Goal: Task Accomplishment & Management: Manage account settings

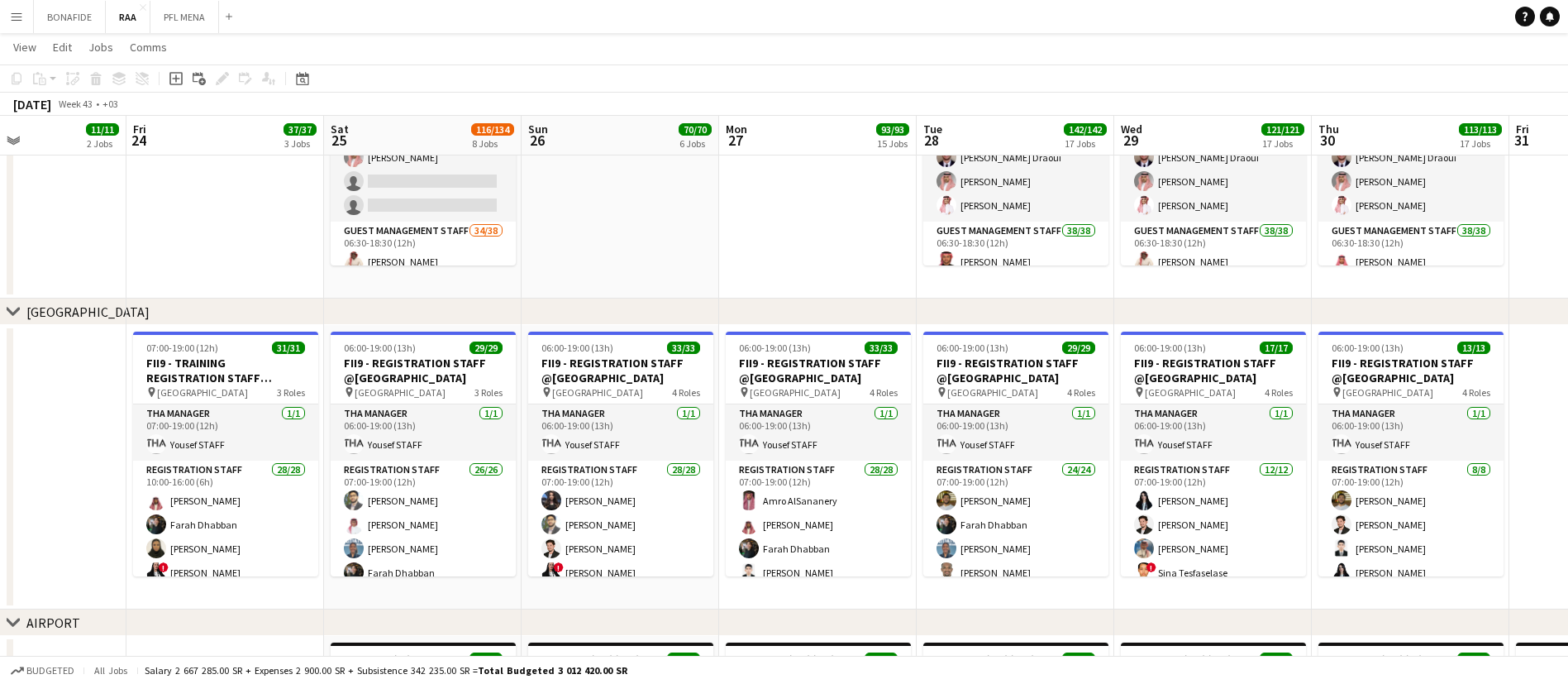
click at [23, 24] on button "Menu" at bounding box center [17, 17] width 33 height 33
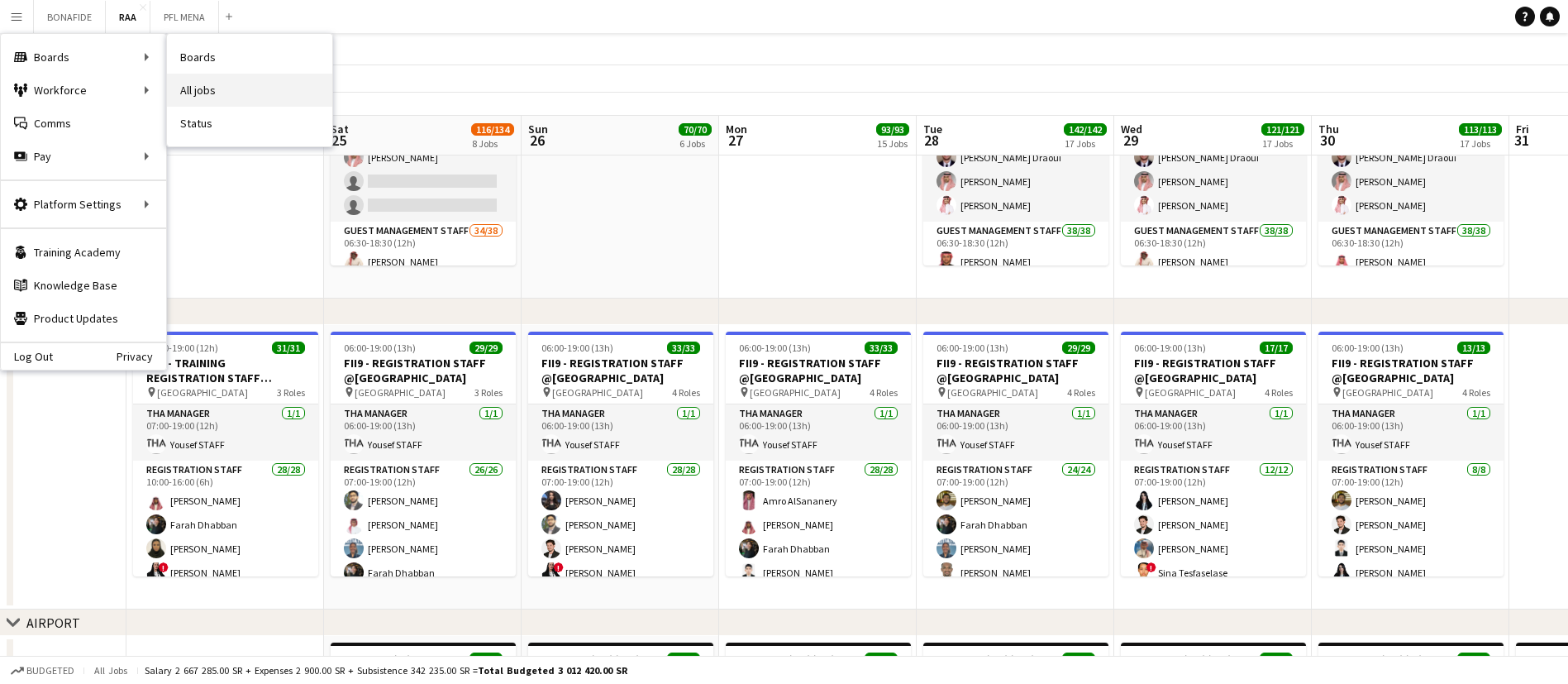
click at [225, 93] on link "All jobs" at bounding box center [249, 90] width 165 height 33
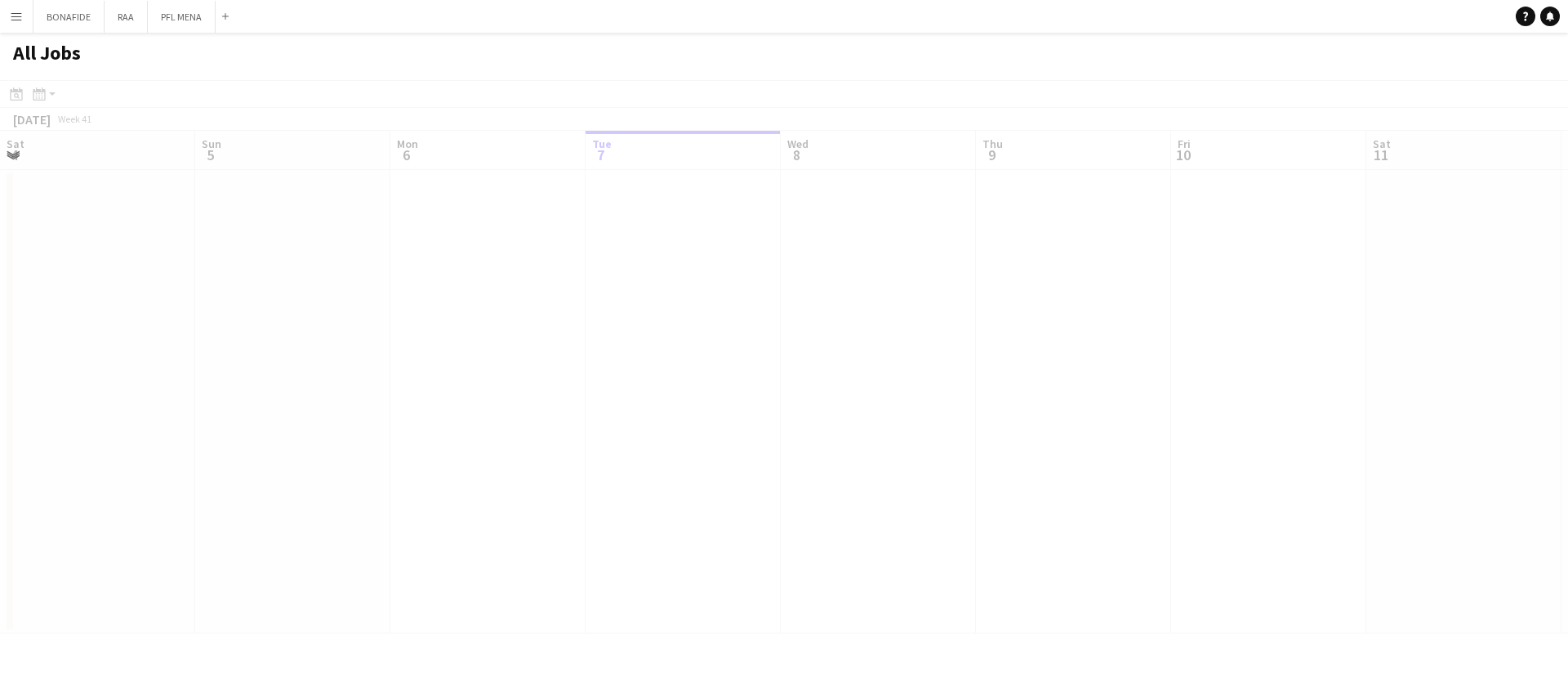
scroll to position [0, 391]
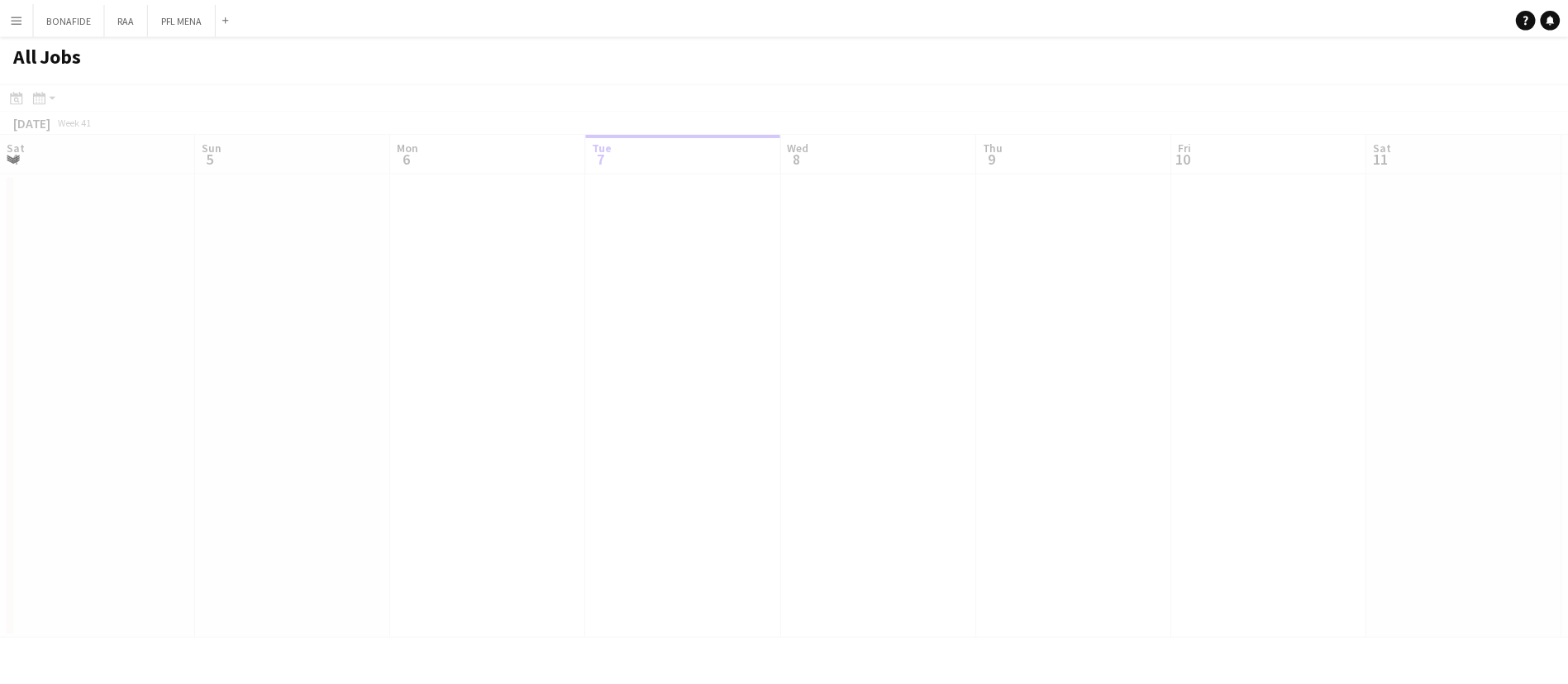
scroll to position [0, 395]
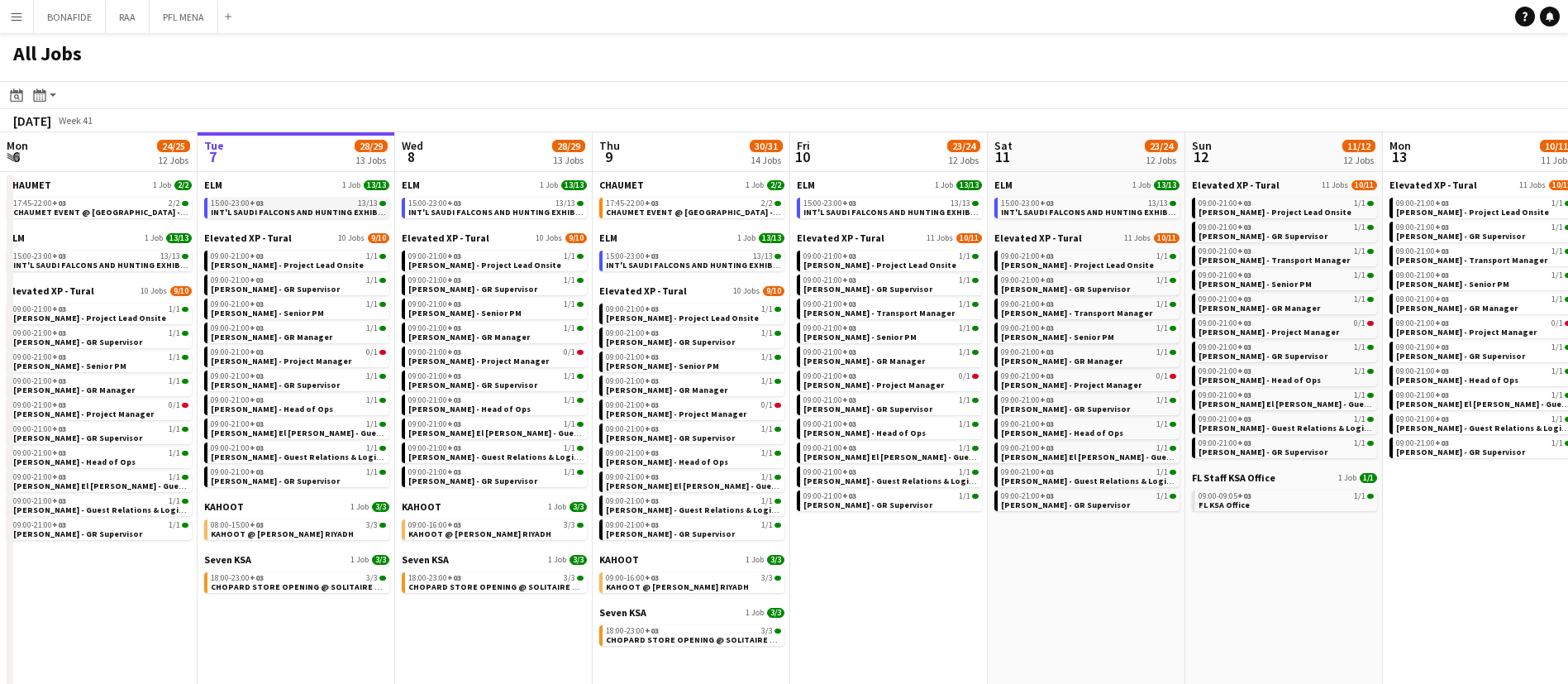
click at [352, 216] on span "INT'L SAUDI FALCONS AND HUNTING EXHIBITION '25 @ MALHAM - RIYADH" at bounding box center [404, 211] width 388 height 11
click at [757, 585] on link "09:00-16:00 +03 3/3 KAHOOT @ MALFA HALL RIYADH" at bounding box center [693, 581] width 175 height 19
click at [308, 210] on span "INT'L SAUDI FALCONS AND HUNTING EXHIBITION '25 @ MALHAM - RIYADH" at bounding box center [404, 211] width 388 height 11
click at [302, 209] on span "INT'L SAUDI FALCONS AND HUNTING EXHIBITION '25 @ MALHAM - RIYADH" at bounding box center [404, 211] width 388 height 11
click at [311, 257] on div "09:00-21:00 +03 1/1" at bounding box center [298, 256] width 175 height 8
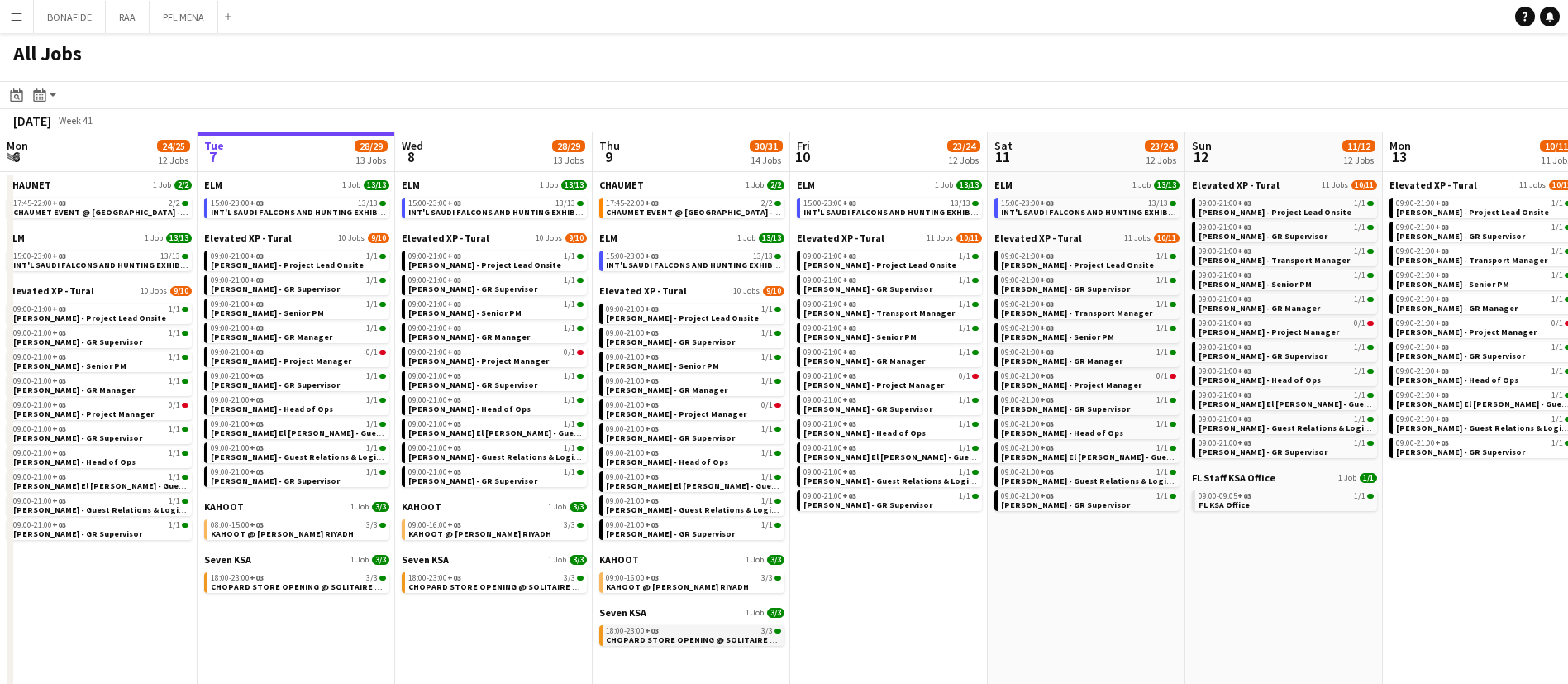
click at [689, 628] on div "18:00-23:00 +03 3/3" at bounding box center [693, 631] width 175 height 8
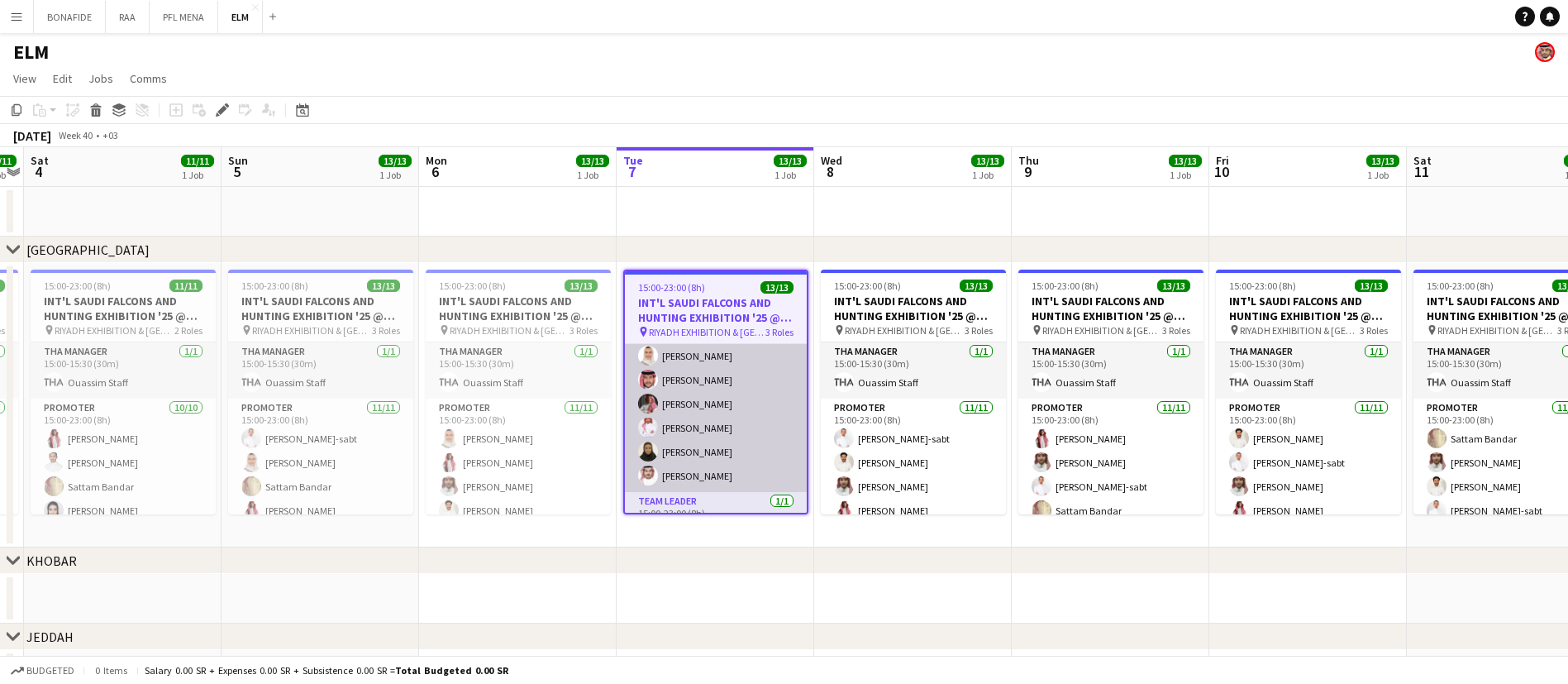
scroll to position [240, 0]
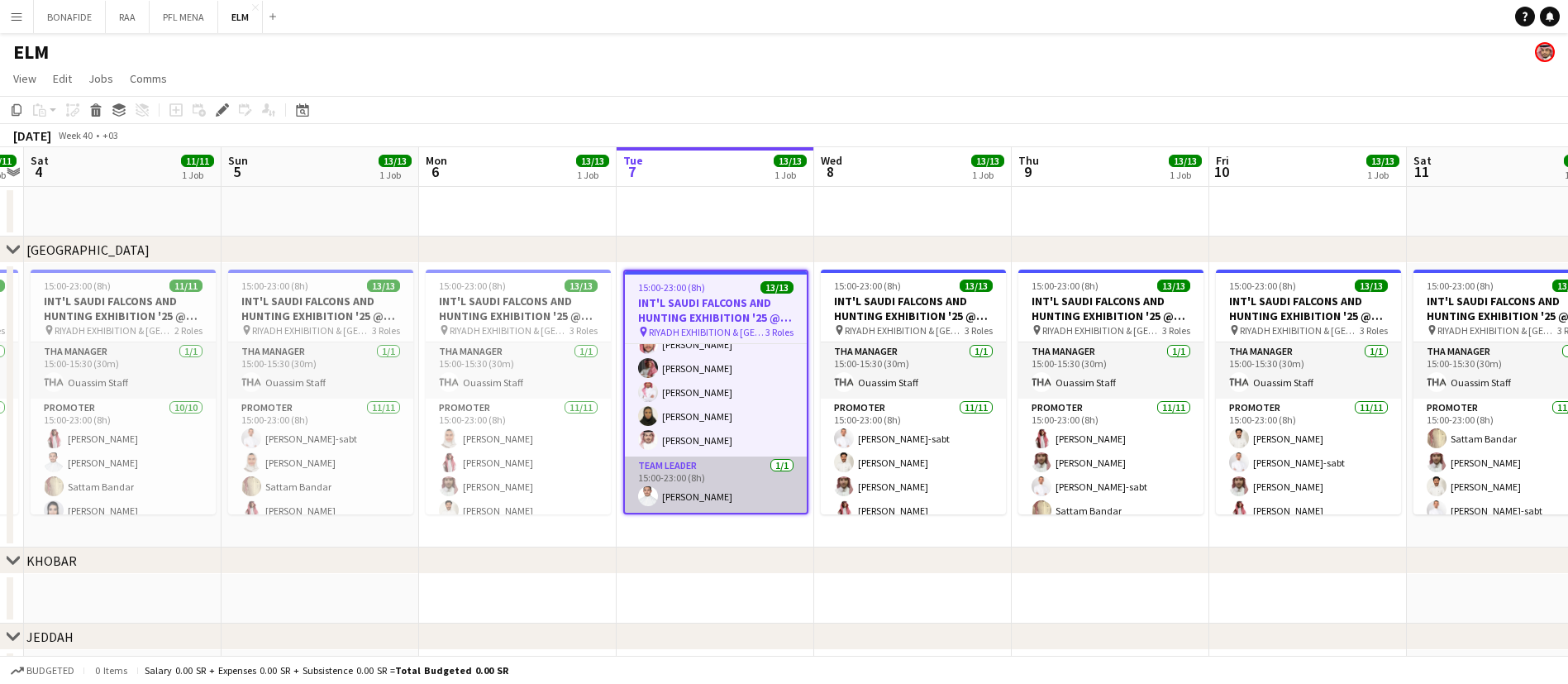
click at [709, 483] on app-card-role "Team Leader 1/1 15:00-23:00 (8h) Majed Alshammari" at bounding box center [715, 485] width 181 height 56
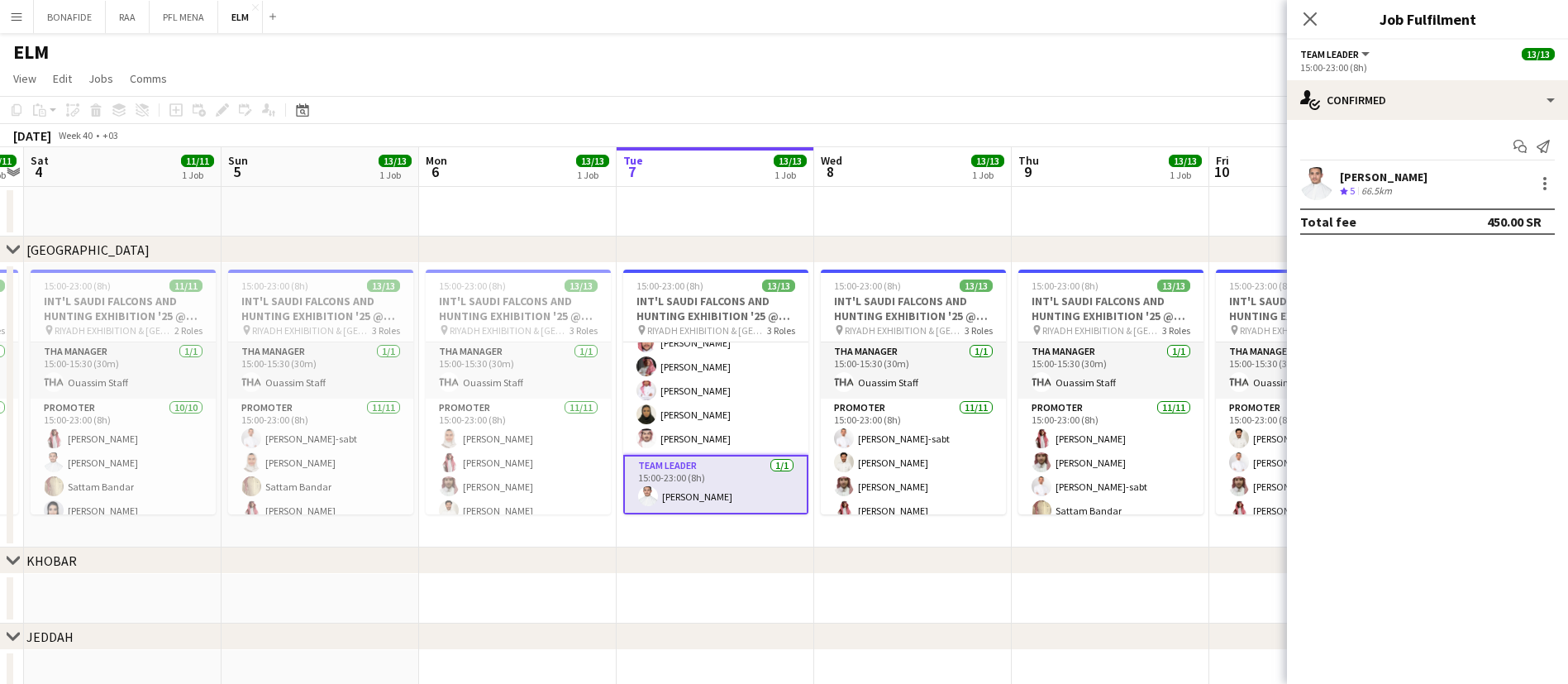
click at [1411, 176] on div "Majed Alshammari" at bounding box center [1384, 177] width 88 height 15
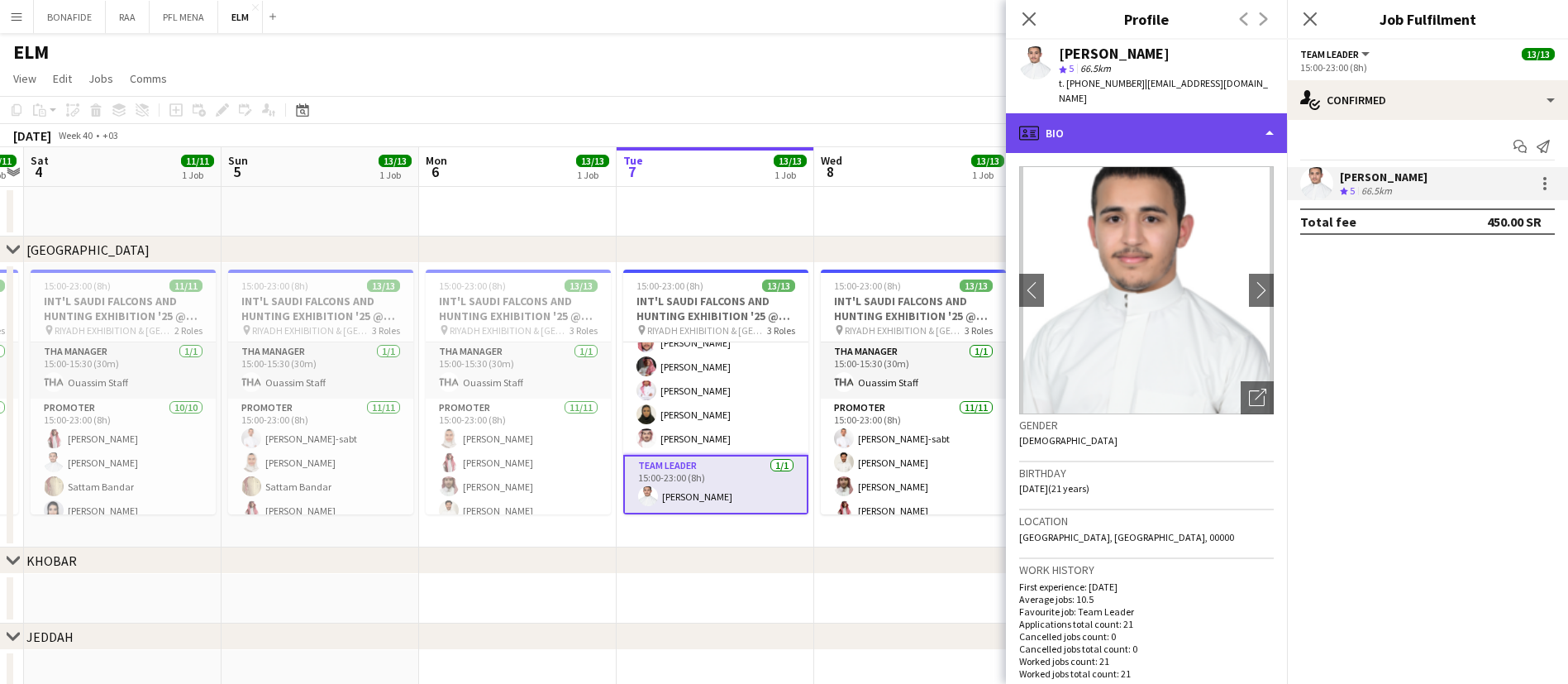
click at [1189, 114] on div "profile Bio" at bounding box center [1146, 133] width 281 height 40
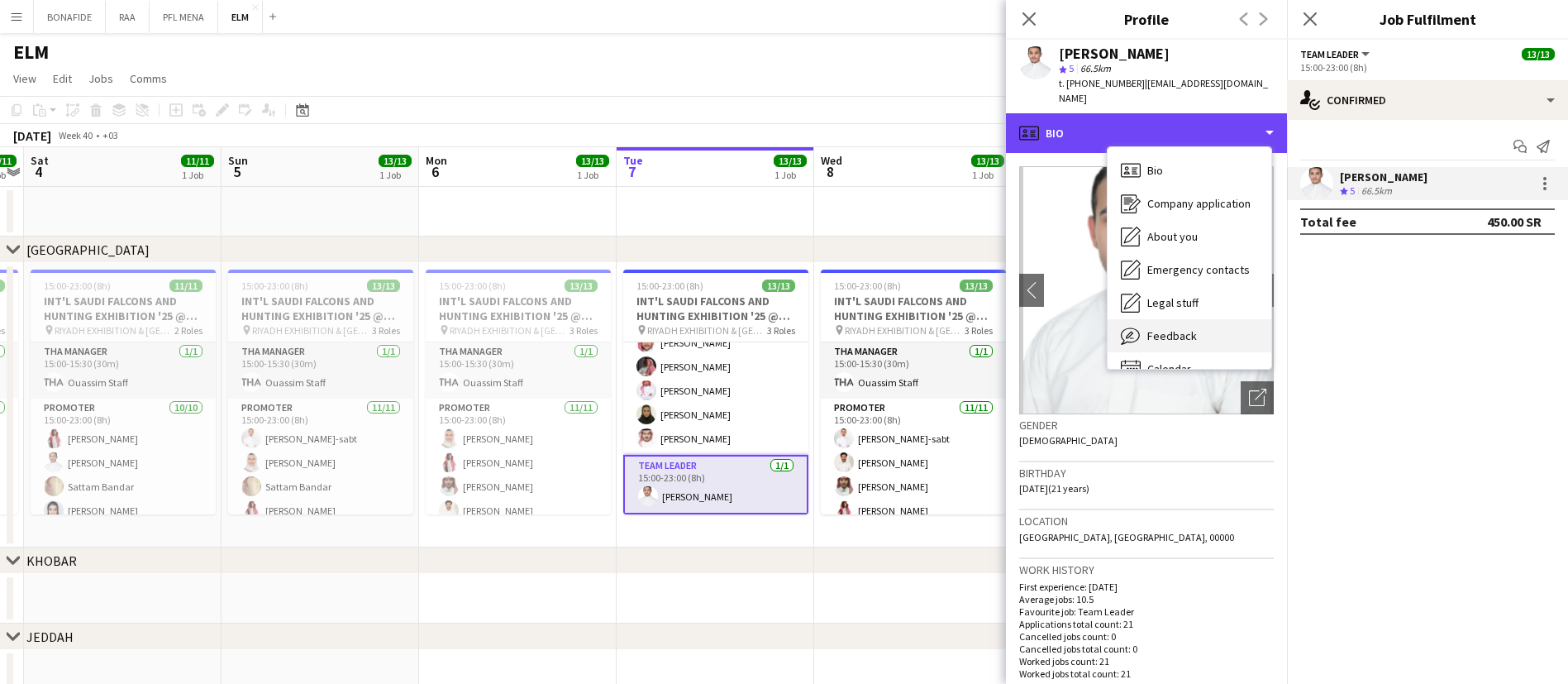
scroll to position [23, 0]
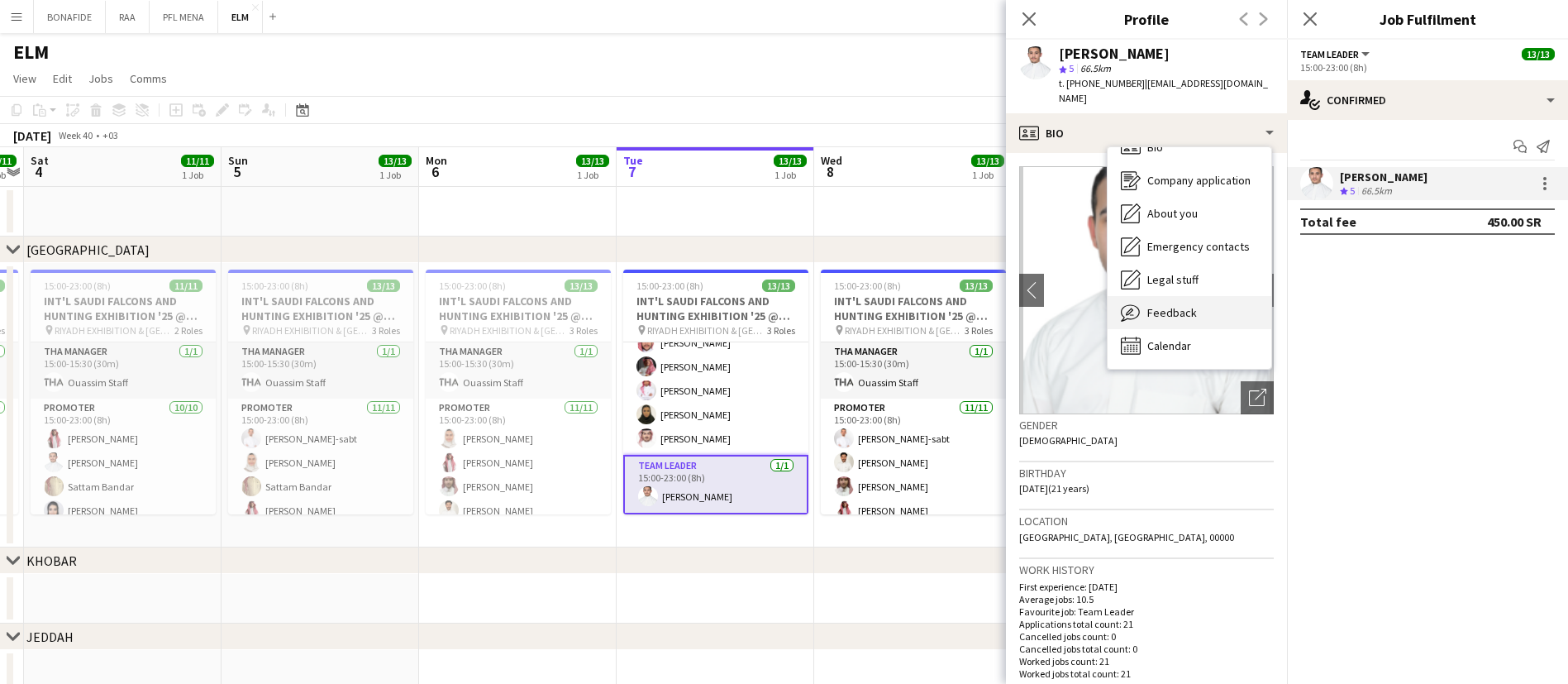
click at [1200, 300] on div "Feedback Feedback" at bounding box center [1189, 313] width 163 height 33
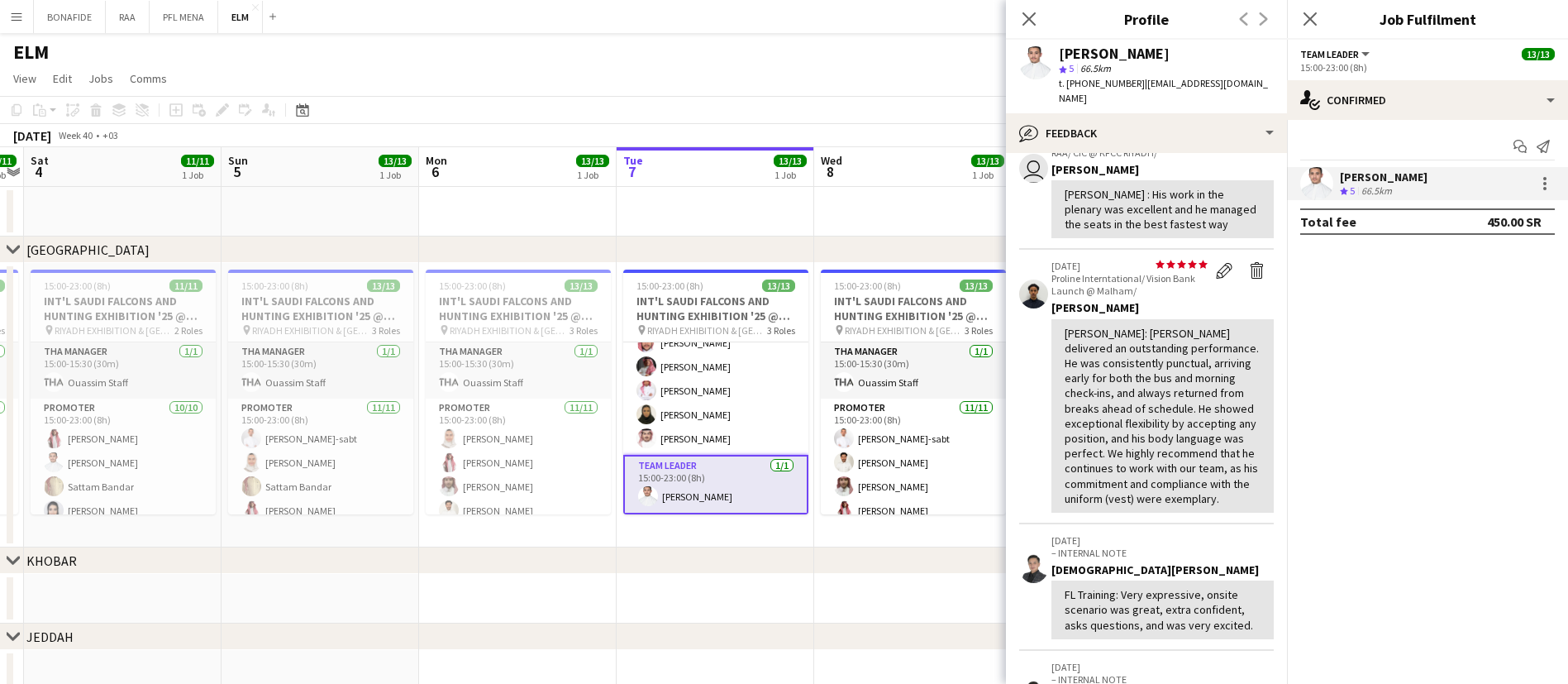
scroll to position [124, 0]
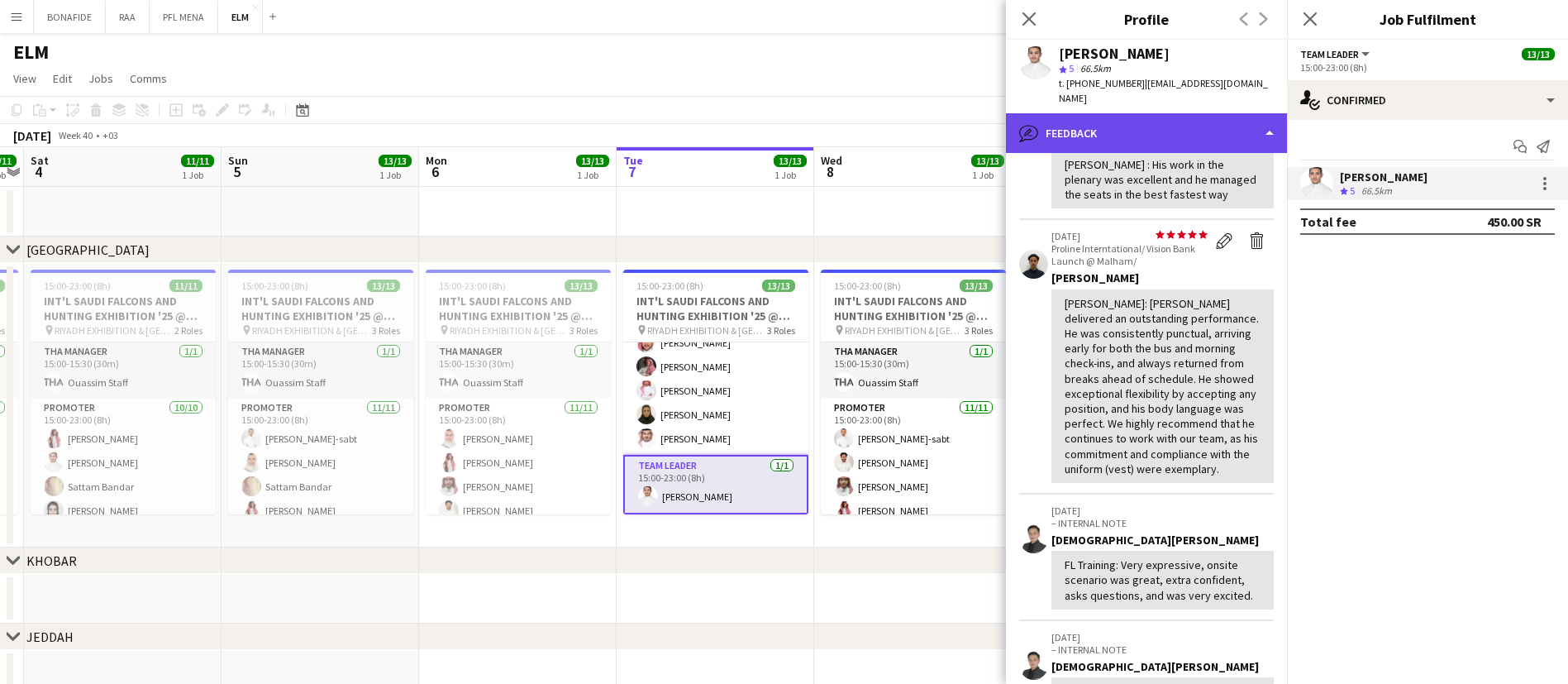
click at [1188, 114] on div "bubble-pencil Feedback" at bounding box center [1146, 133] width 281 height 40
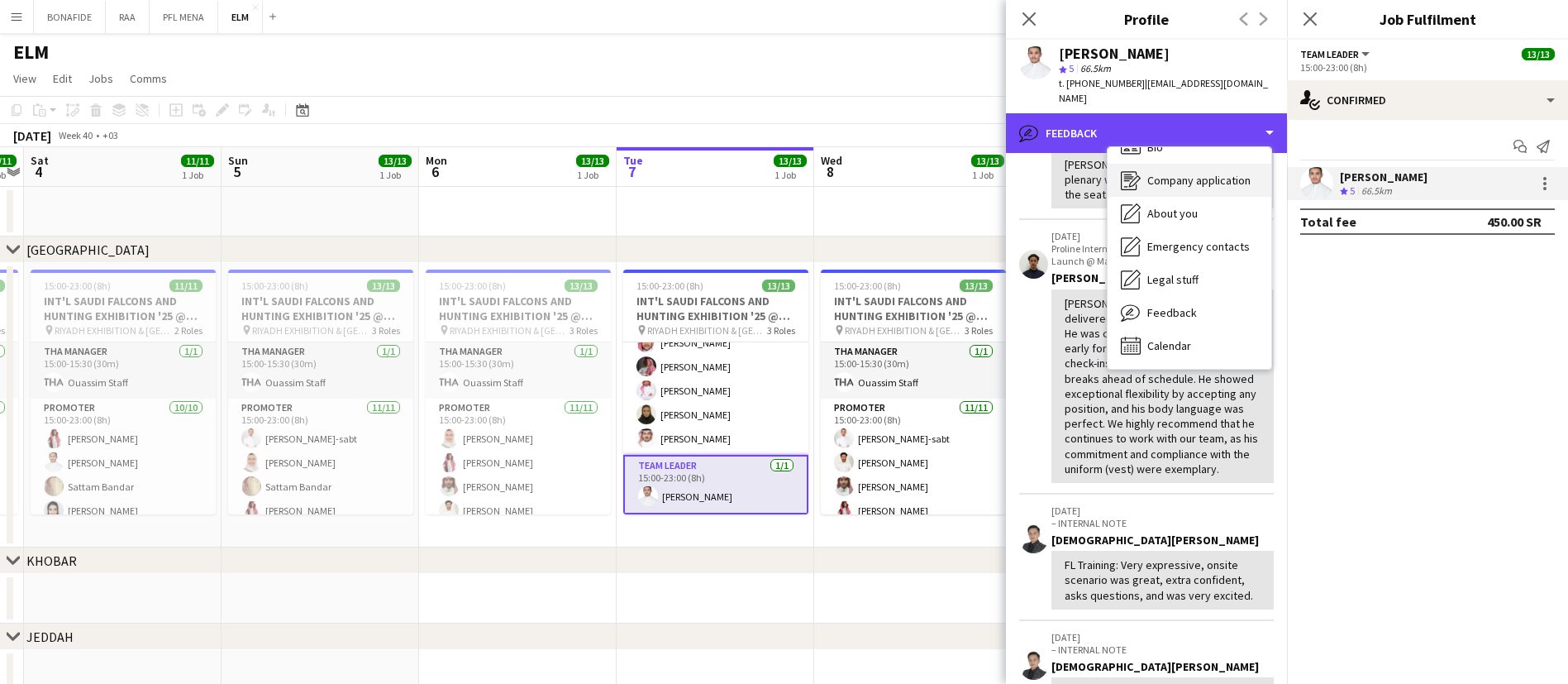
scroll to position [0, 0]
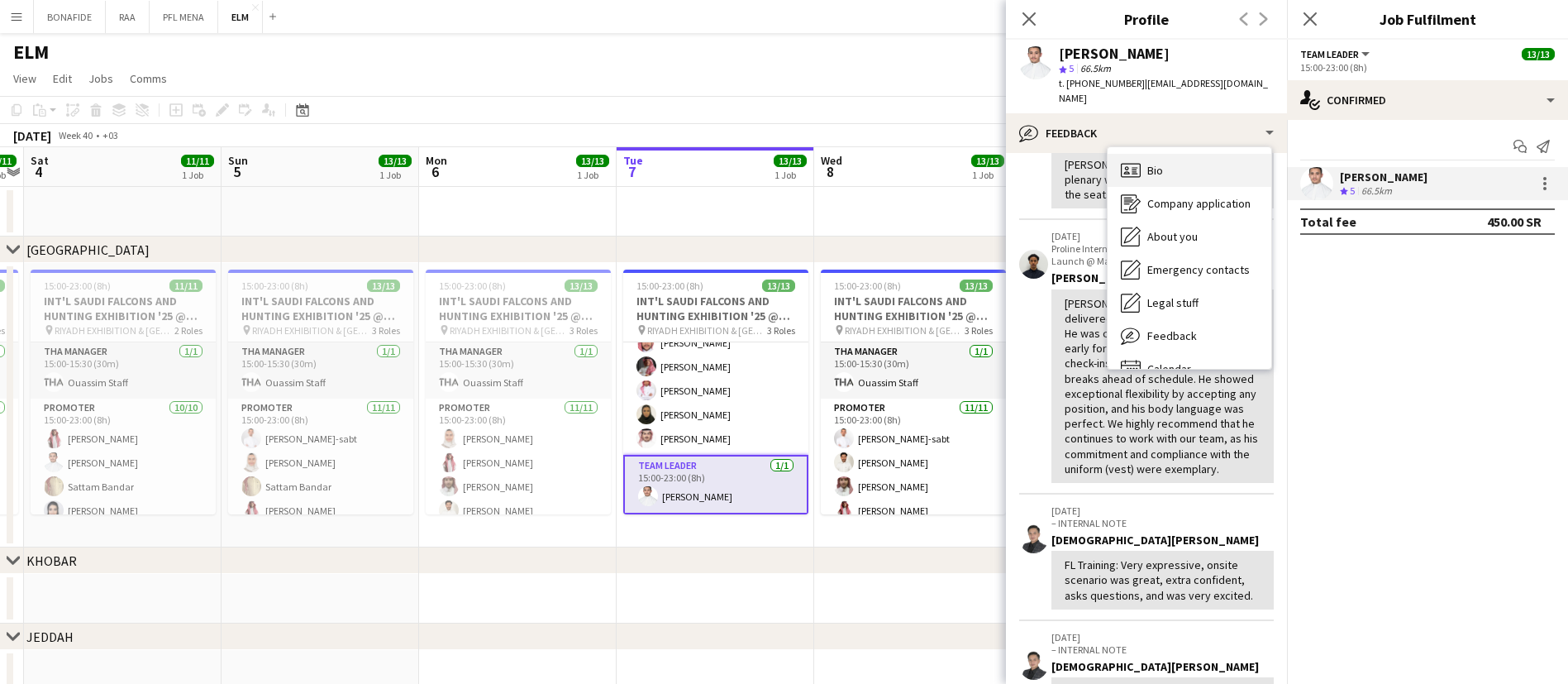
click at [1214, 163] on div "Bio Bio" at bounding box center [1189, 171] width 163 height 33
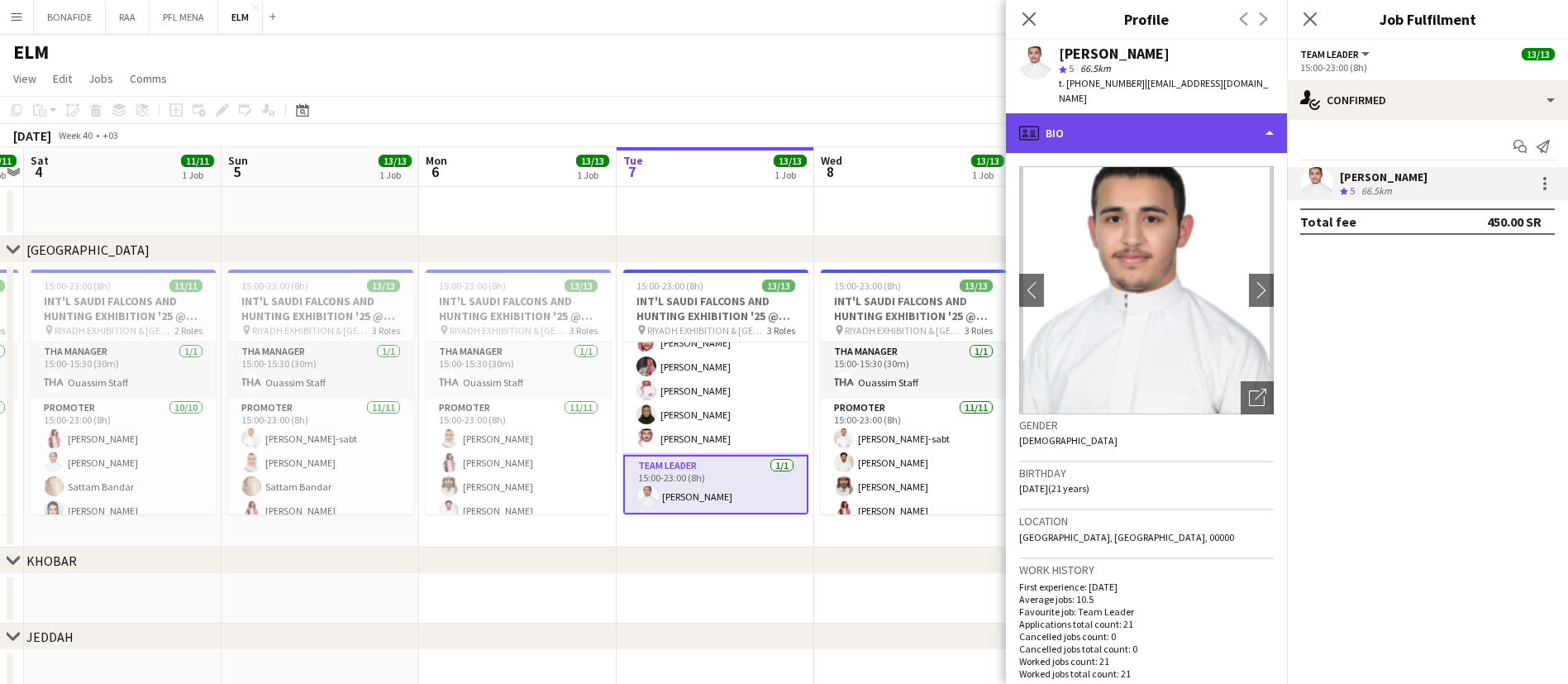
click at [1217, 118] on div "profile Bio" at bounding box center [1146, 133] width 281 height 40
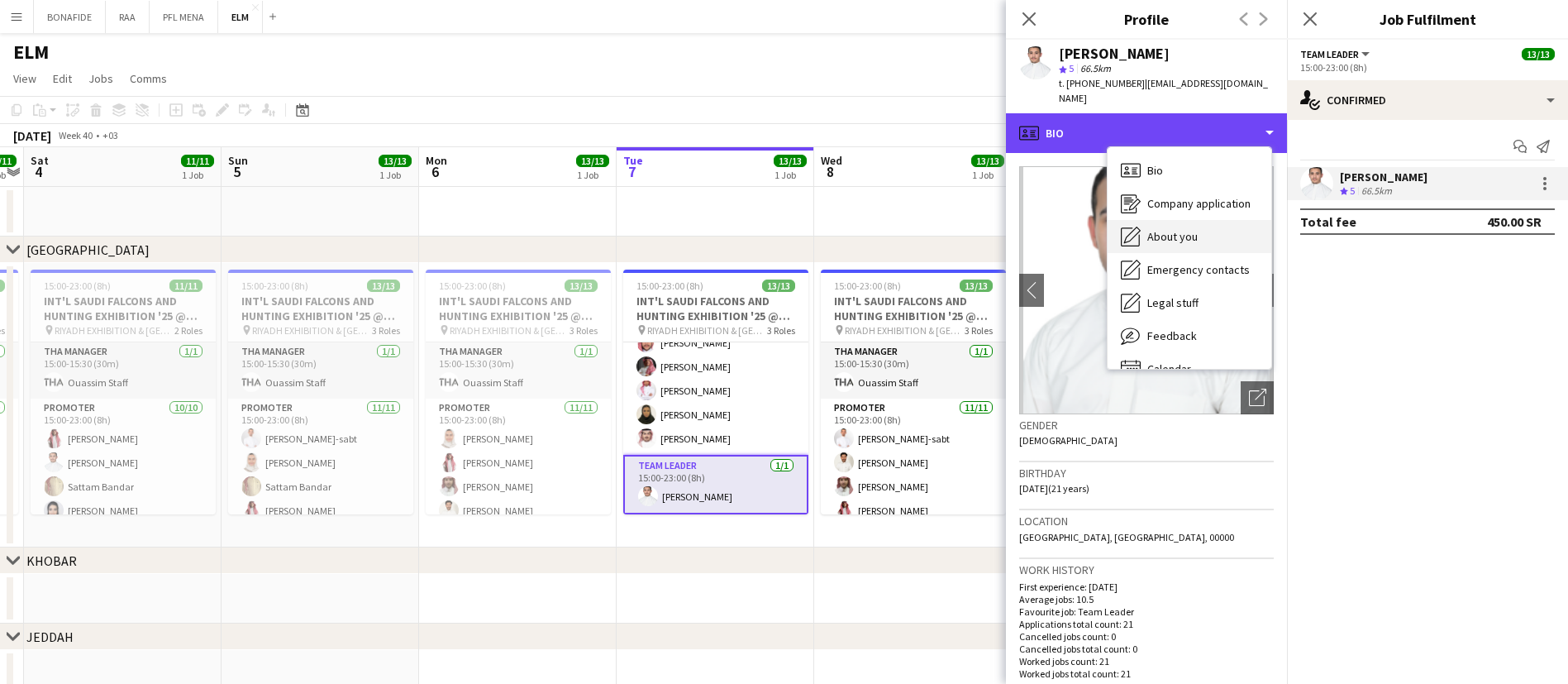
scroll to position [23, 0]
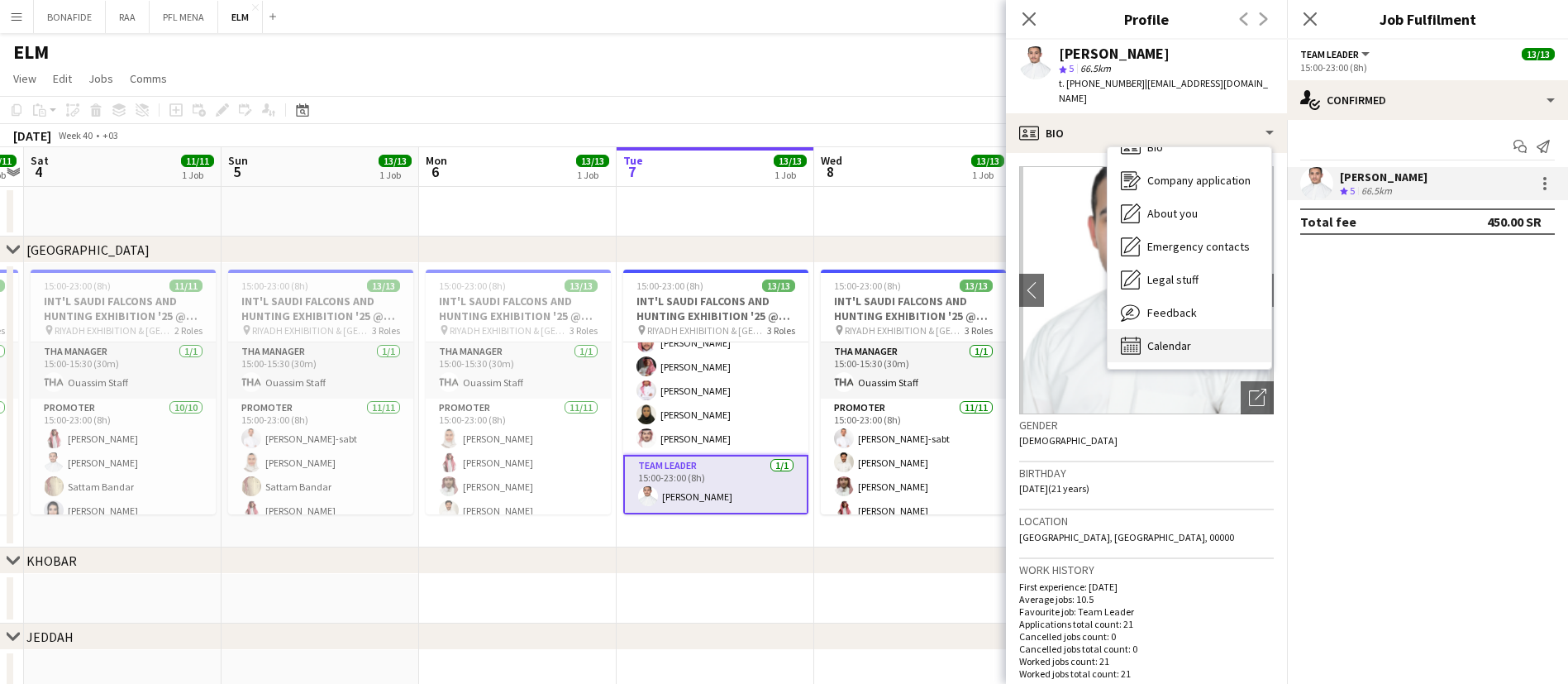
click at [1209, 331] on div "Calendar Calendar" at bounding box center [1189, 346] width 163 height 33
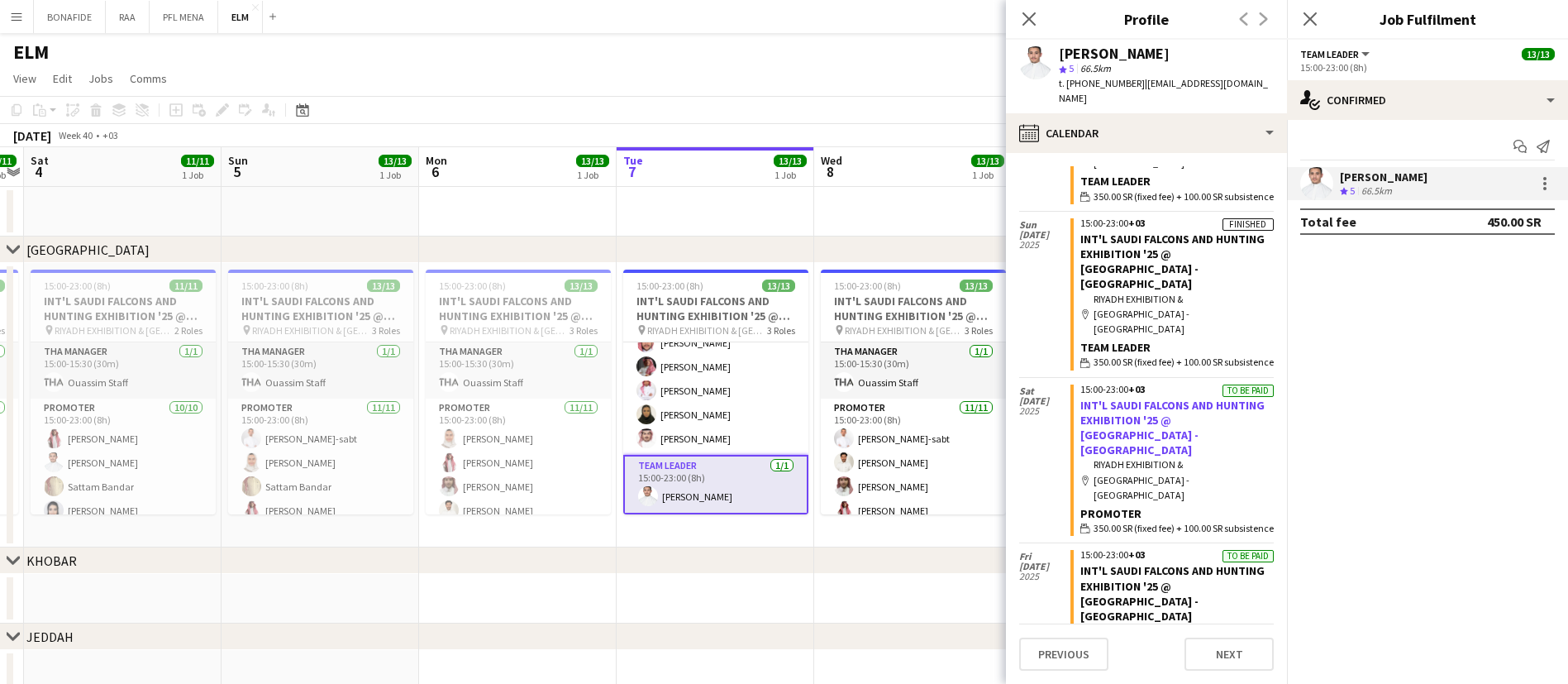
scroll to position [1332, 0]
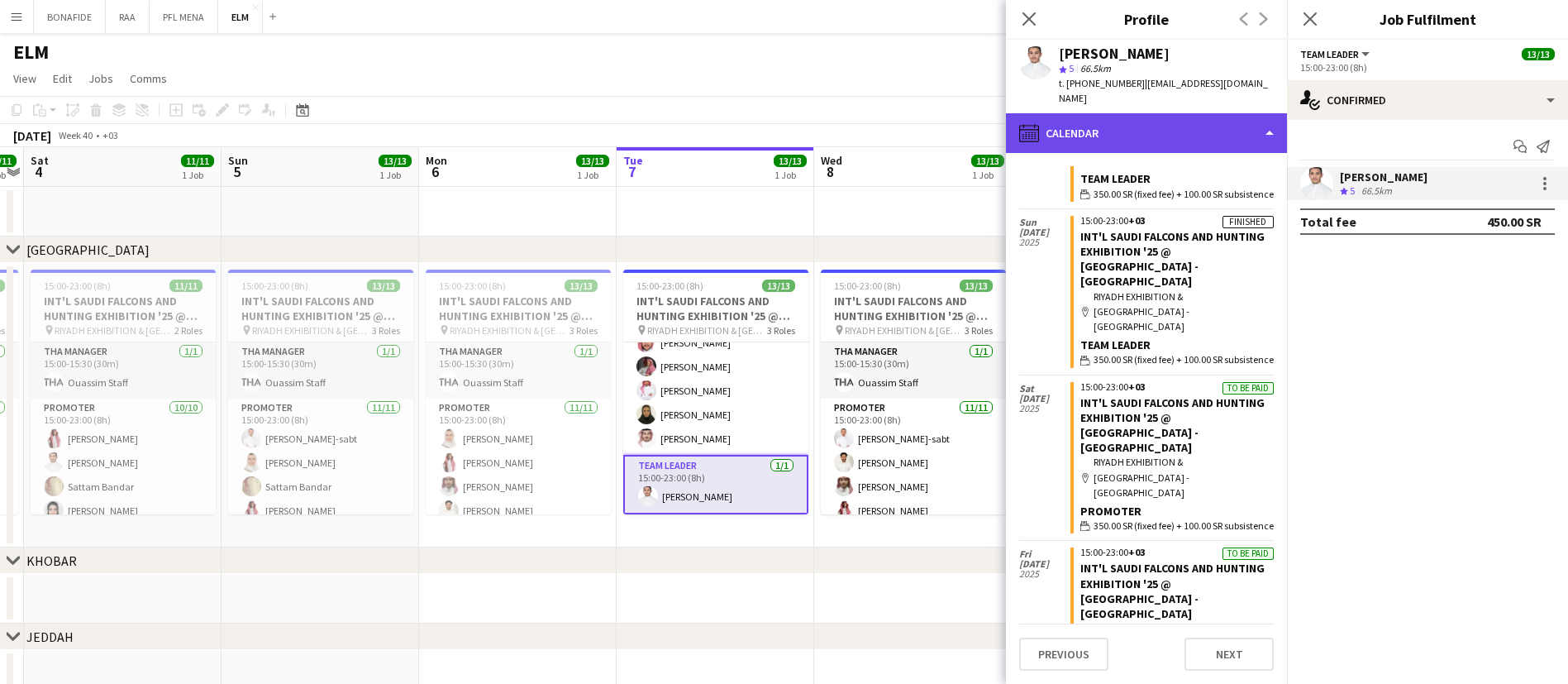
click at [1164, 114] on div "calendar-full Calendar" at bounding box center [1146, 133] width 281 height 40
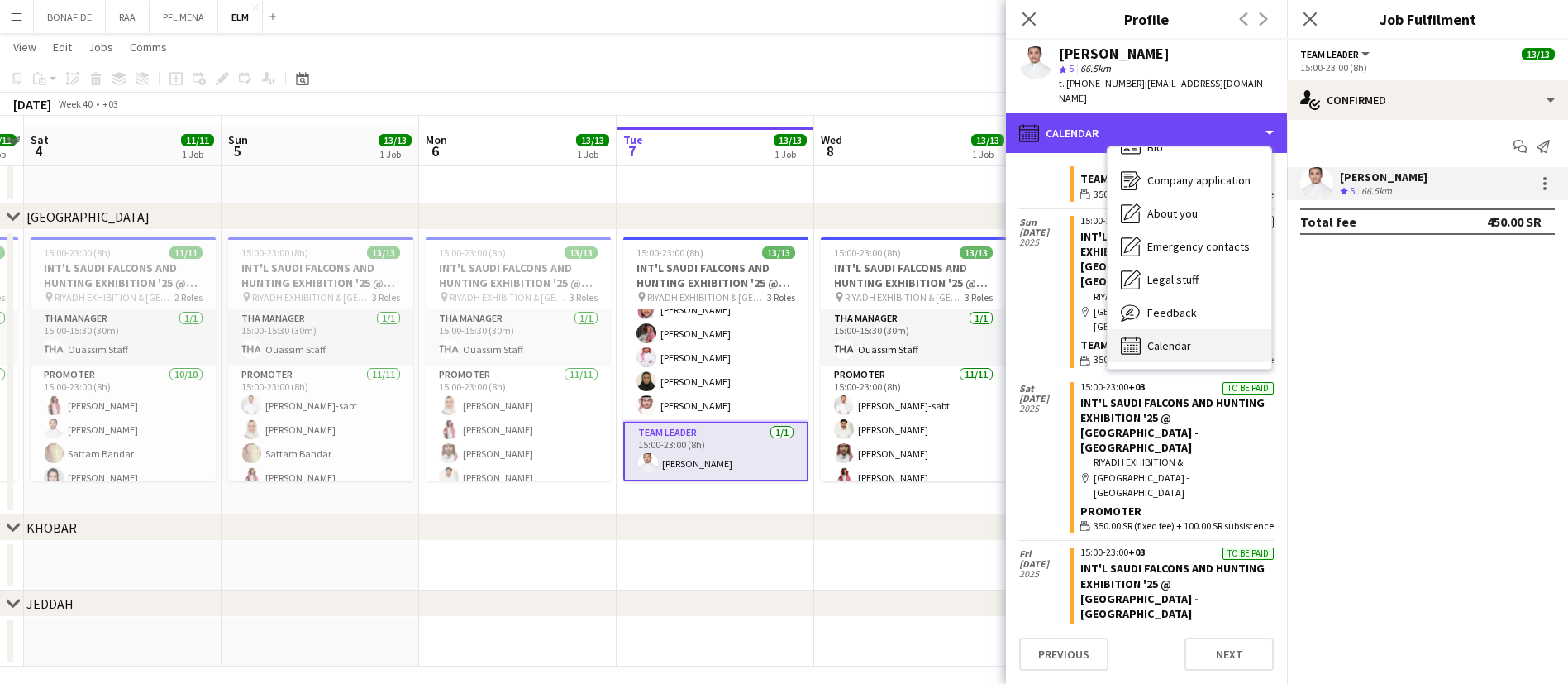
scroll to position [42, 0]
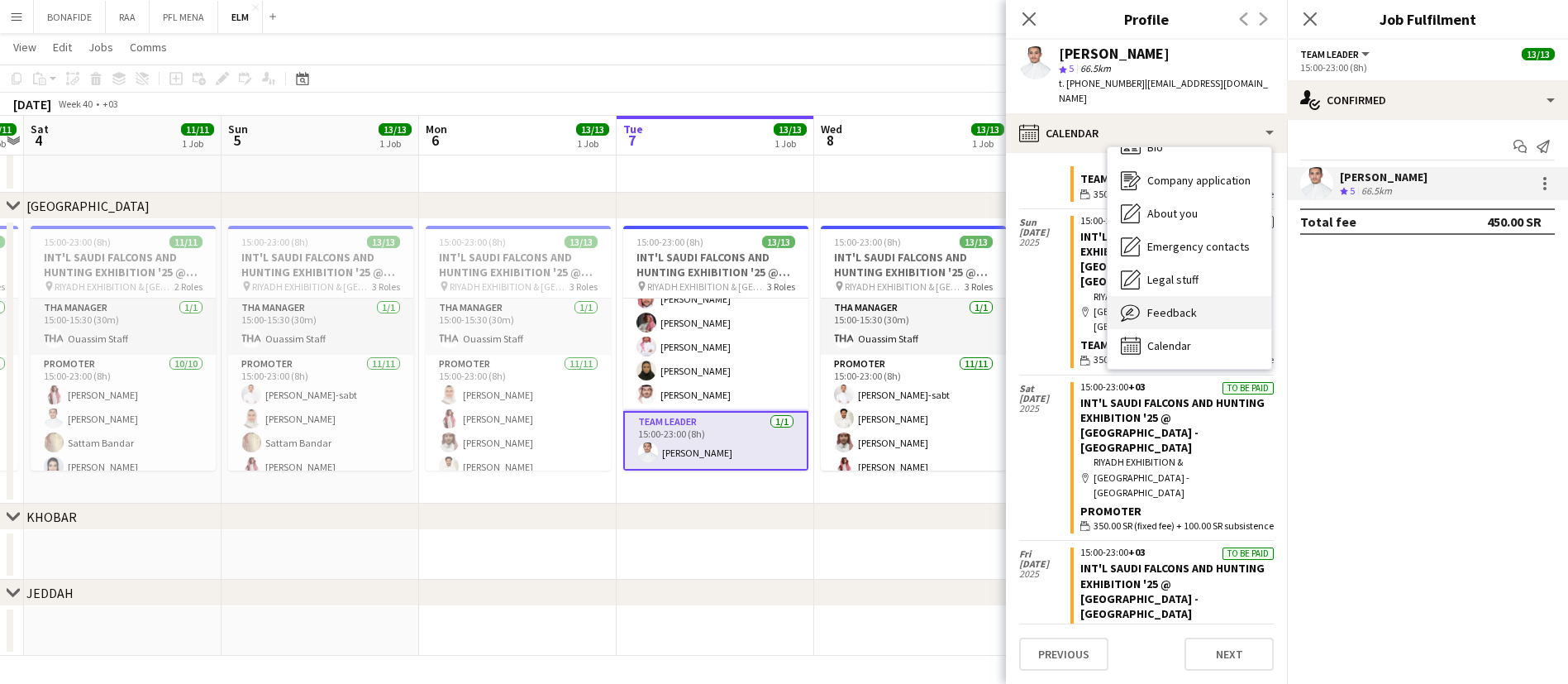
click at [1190, 305] on span "Feedback" at bounding box center [1172, 313] width 50 height 15
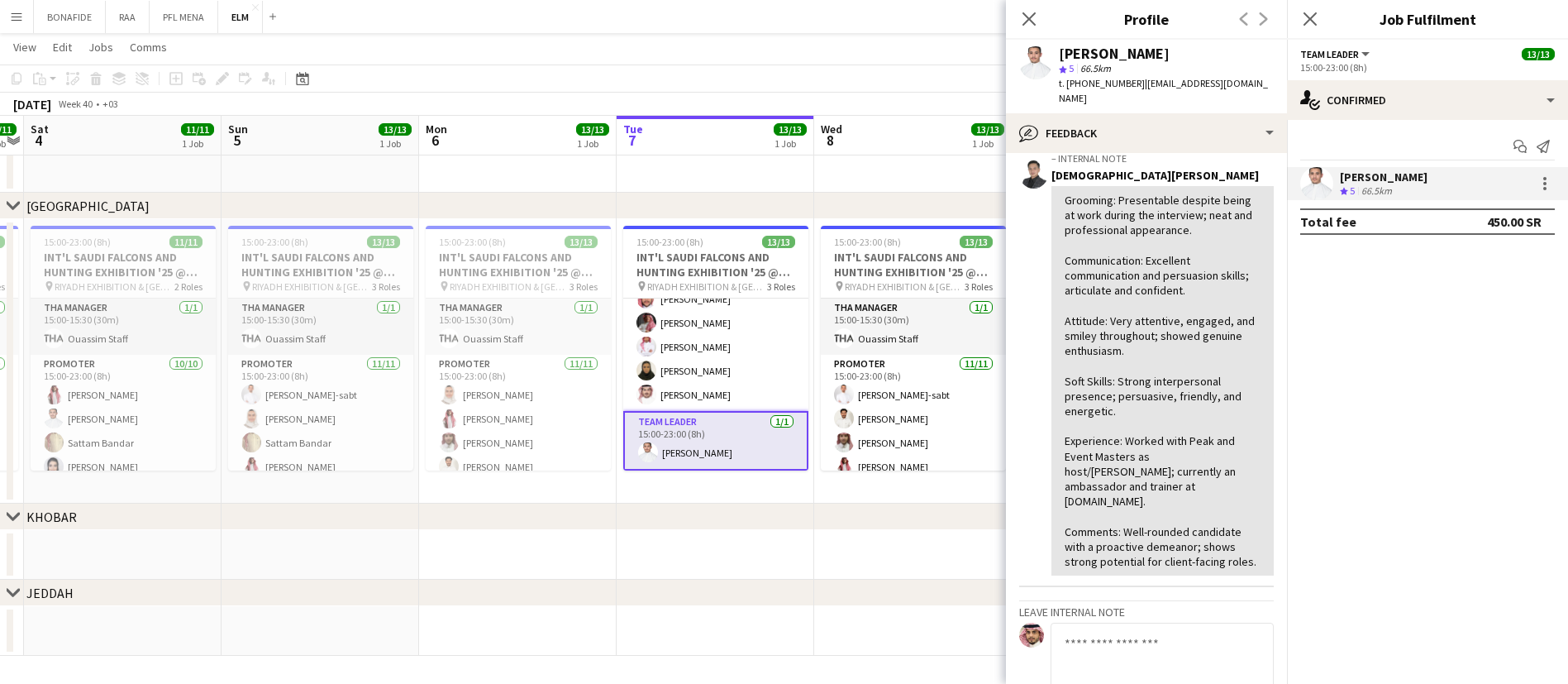
scroll to position [496, 0]
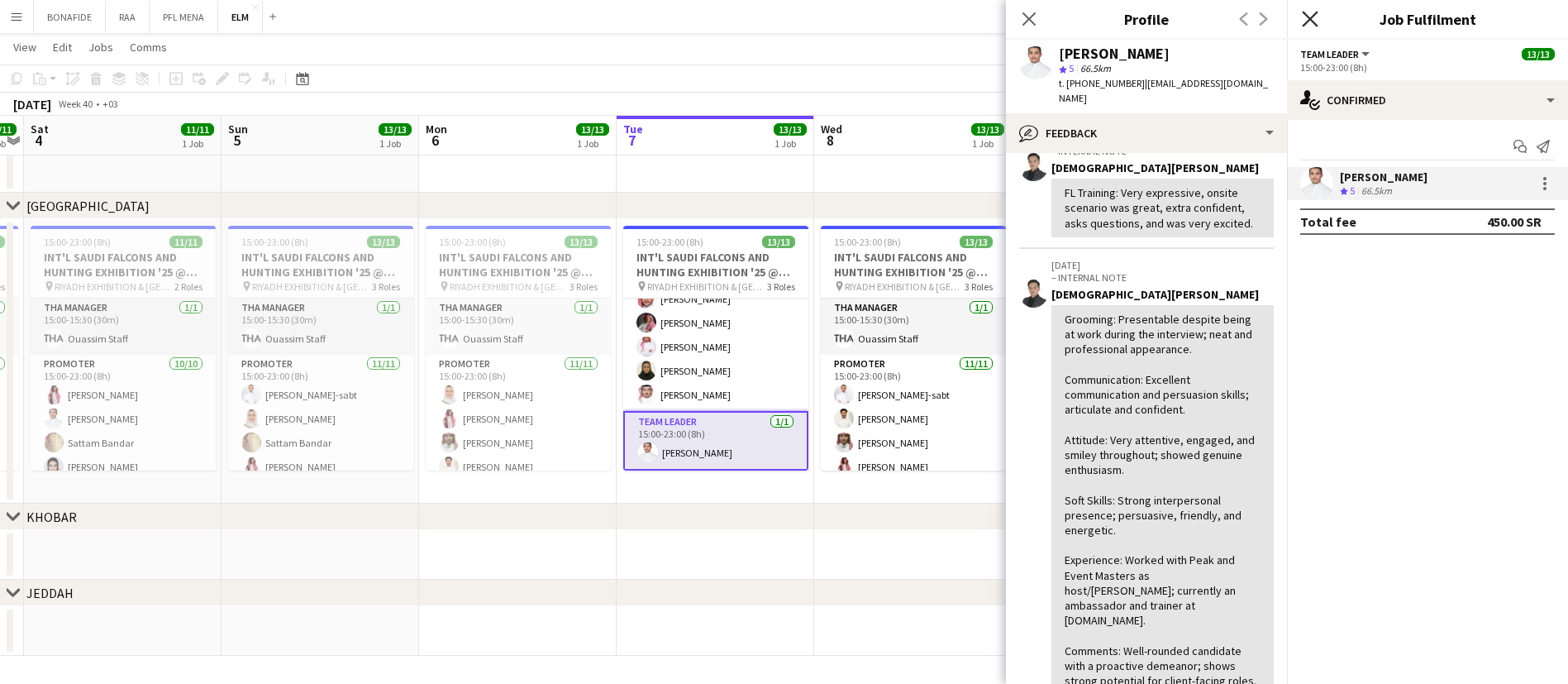
click at [1311, 20] on icon at bounding box center [1309, 18] width 16 height 16
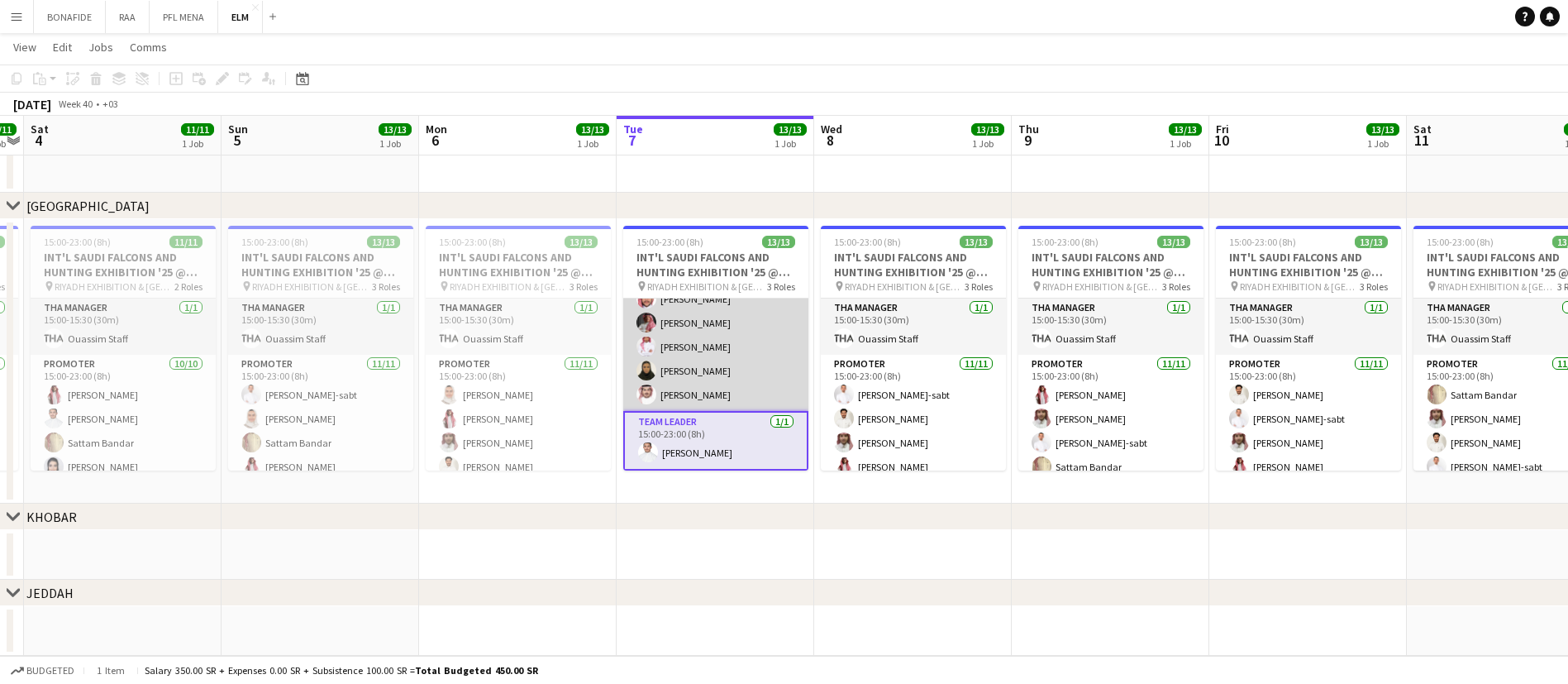
scroll to position [0, 0]
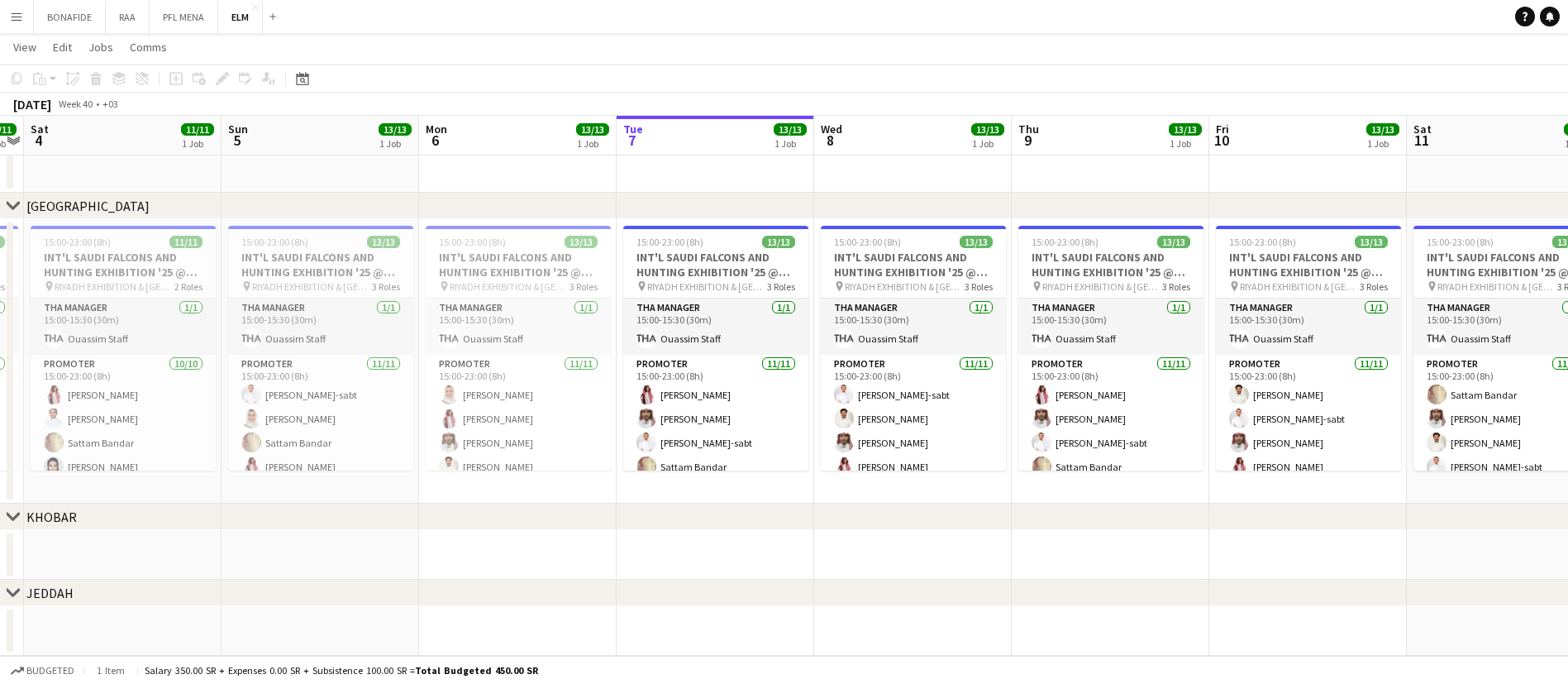
drag, startPoint x: 985, startPoint y: 531, endPoint x: 1309, endPoint y: 514, distance: 324.4
click at [1309, 514] on div "chevron-right Riyadh chevron-right KHOBAR chevron-right JEDDAH Wed 1 Thu 2 11/1…" at bounding box center [784, 339] width 1568 height 633
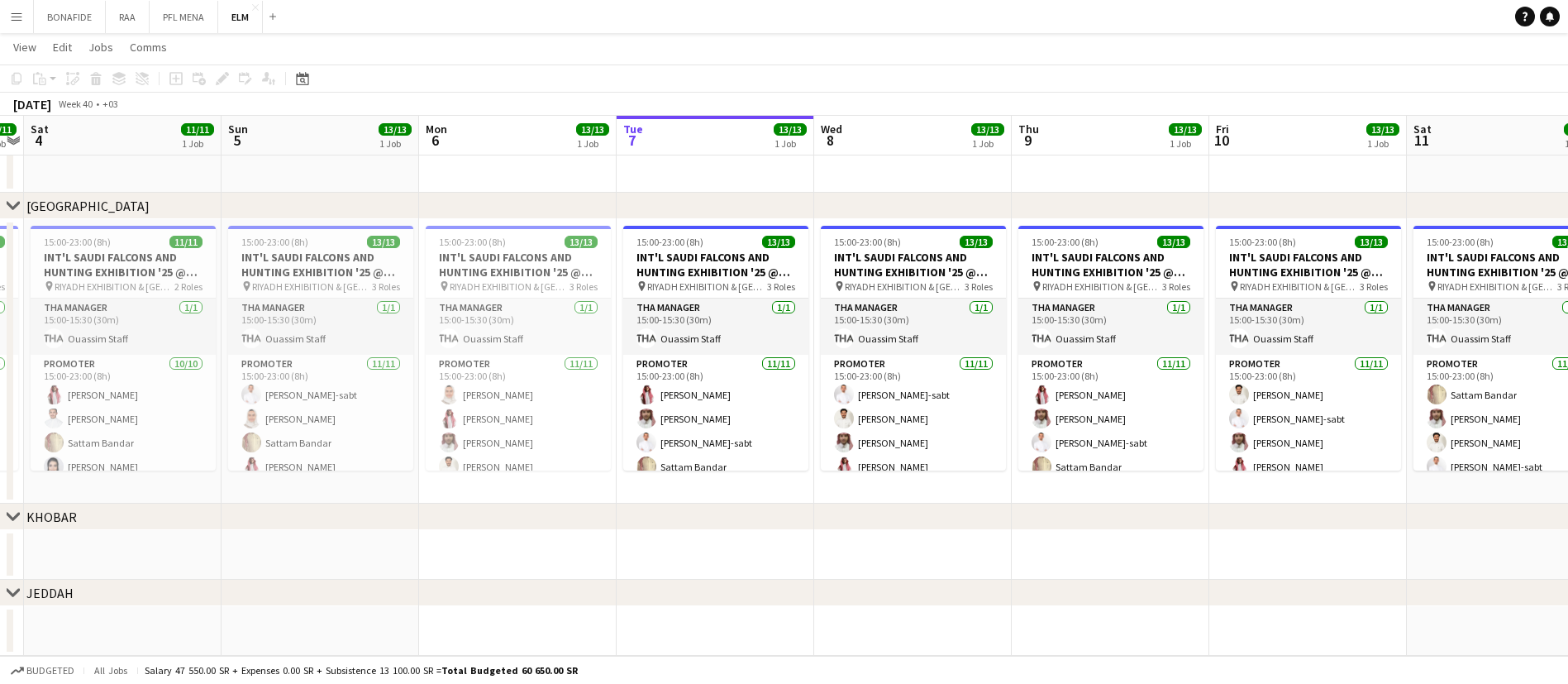
drag, startPoint x: 521, startPoint y: 502, endPoint x: 764, endPoint y: 471, distance: 245.0
click at [764, 471] on div "chevron-right Riyadh chevron-right KHOBAR chevron-right JEDDAH Wed 1 Thu 2 11/1…" at bounding box center [784, 339] width 1568 height 633
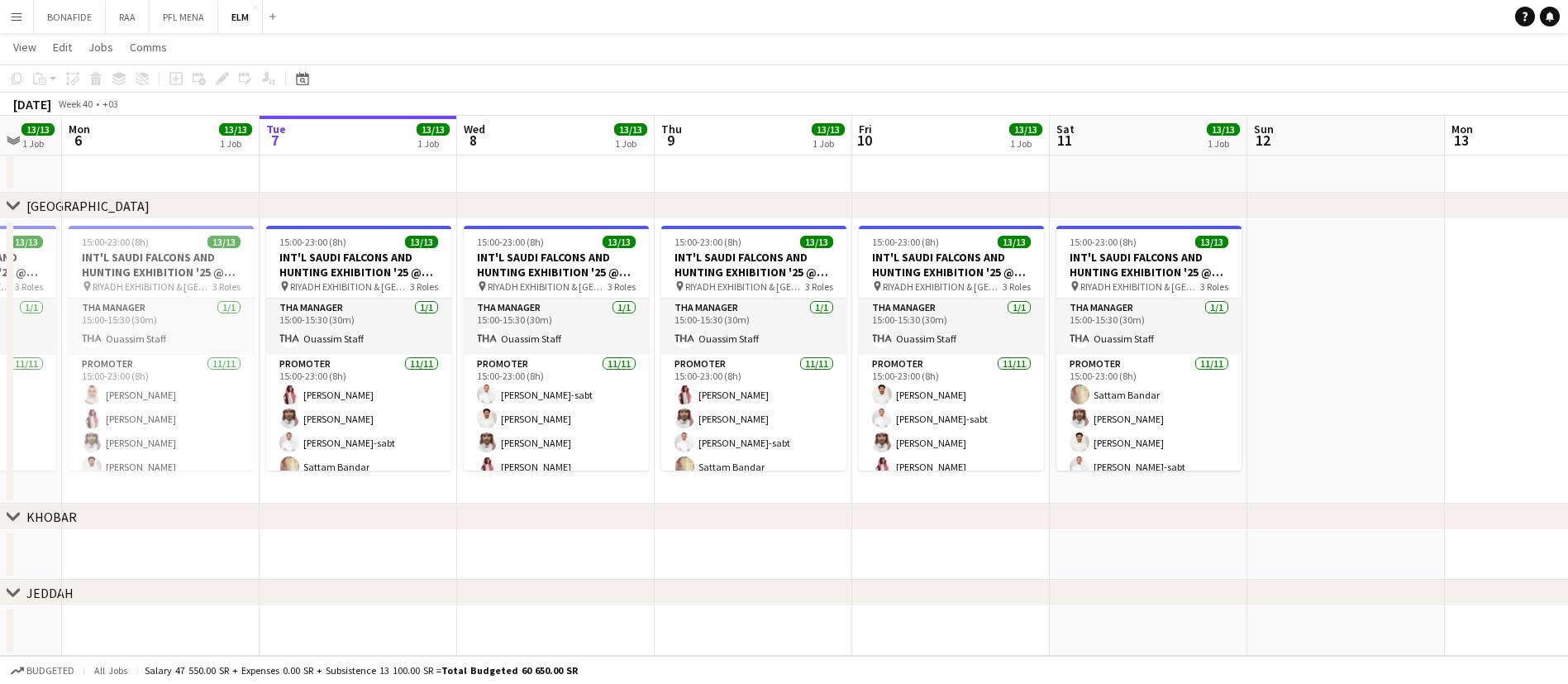
scroll to position [0, 531]
drag, startPoint x: 693, startPoint y: 488, endPoint x: 335, endPoint y: 484, distance: 358.0
click at [335, 484] on app-calendar-viewport "Fri 3 11/11 1 Job Sat 4 11/11 1 Job Sun 5 13/13 1 Job Mon 6 13/13 1 Job Tue 7 1…" at bounding box center [784, 339] width 1568 height 633
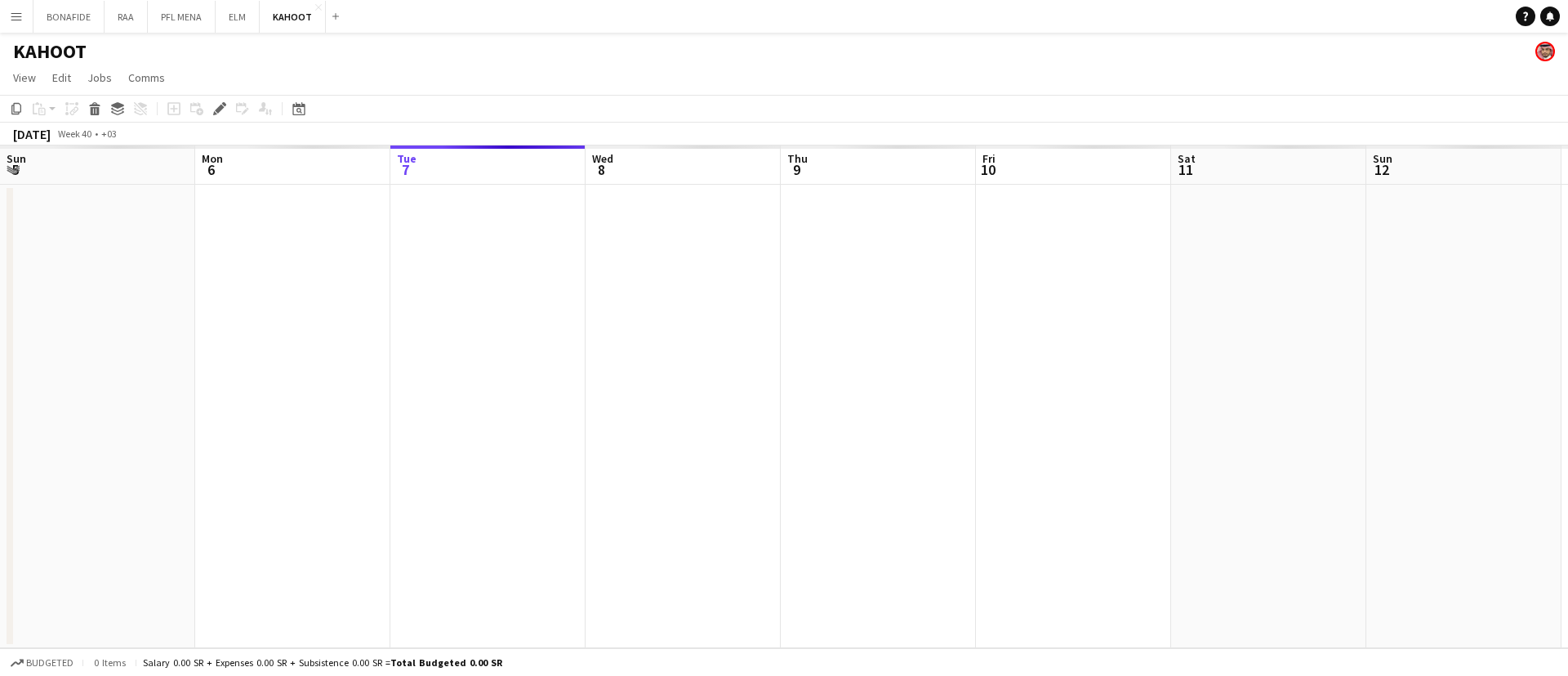
scroll to position [0, 562]
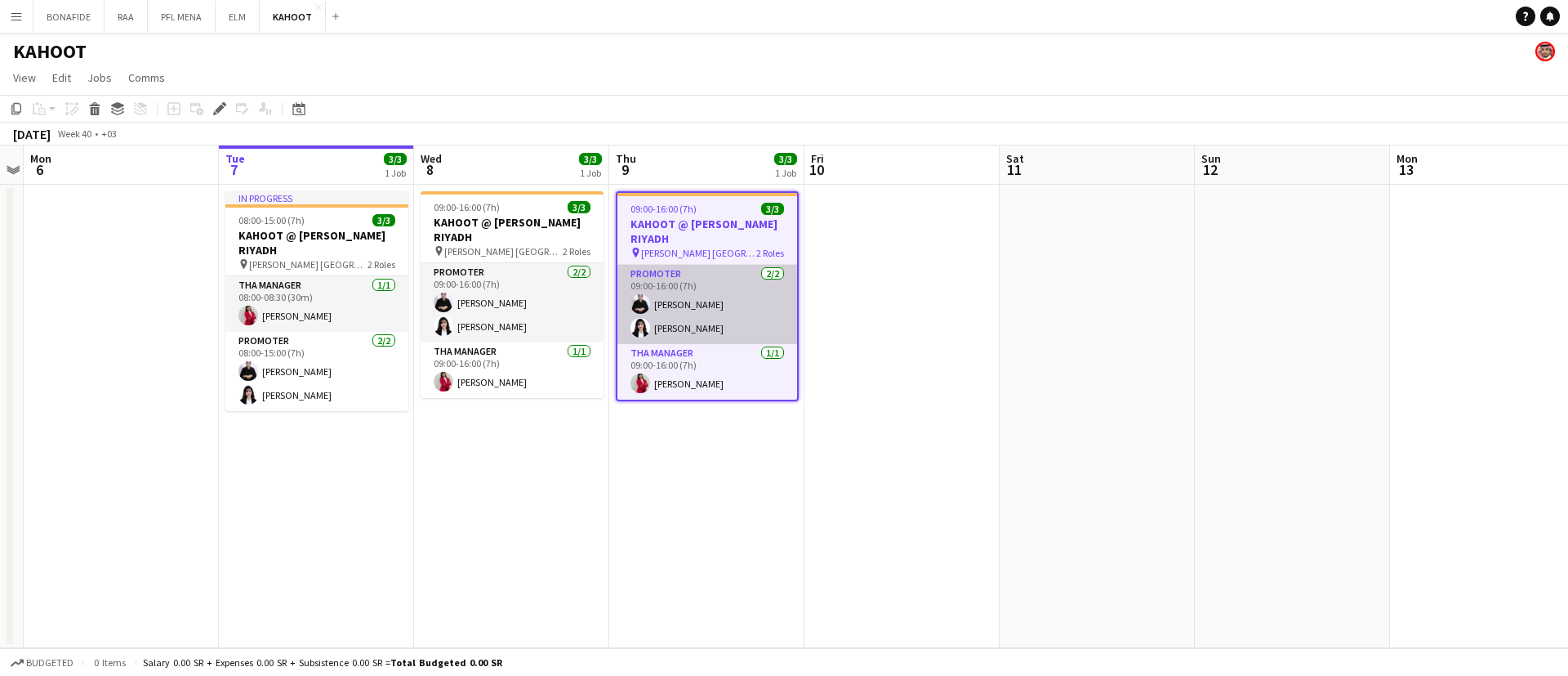
click at [761, 322] on app-card-role "Promoter [DATE] 09:00-16:00 (7h) [PERSON_NAME] [PERSON_NAME]" at bounding box center [707, 304] width 179 height 79
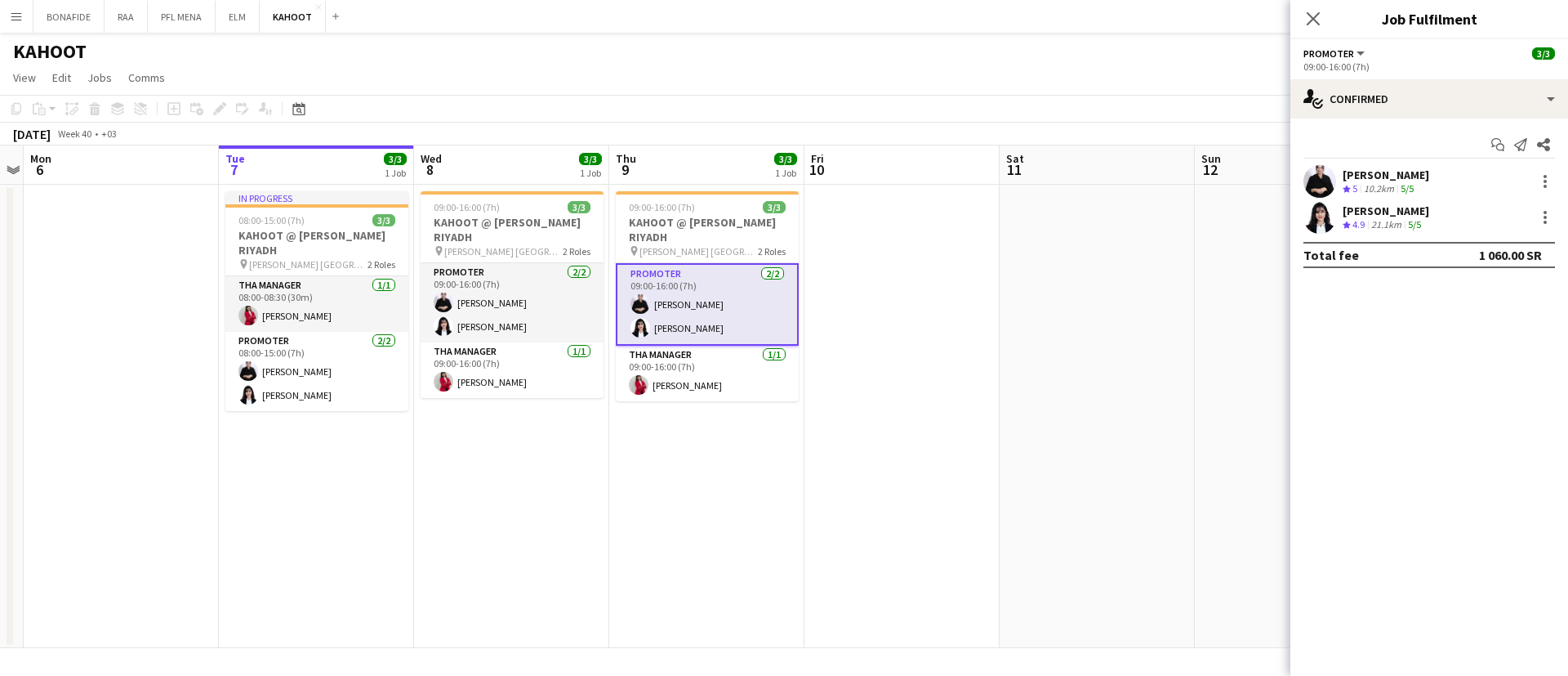
click at [1417, 193] on div "5/5" at bounding box center [1408, 188] width 20 height 14
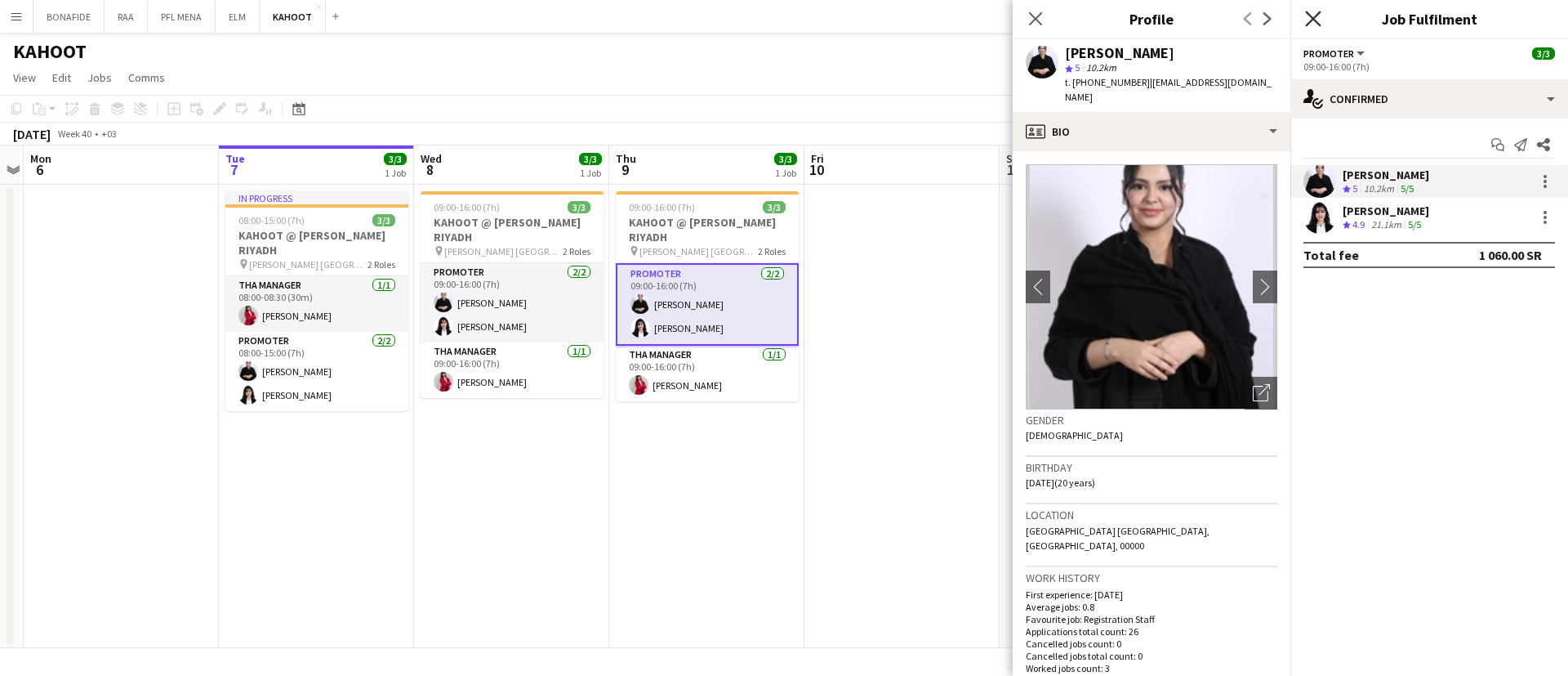
click at [1313, 19] on icon at bounding box center [1313, 18] width 16 height 16
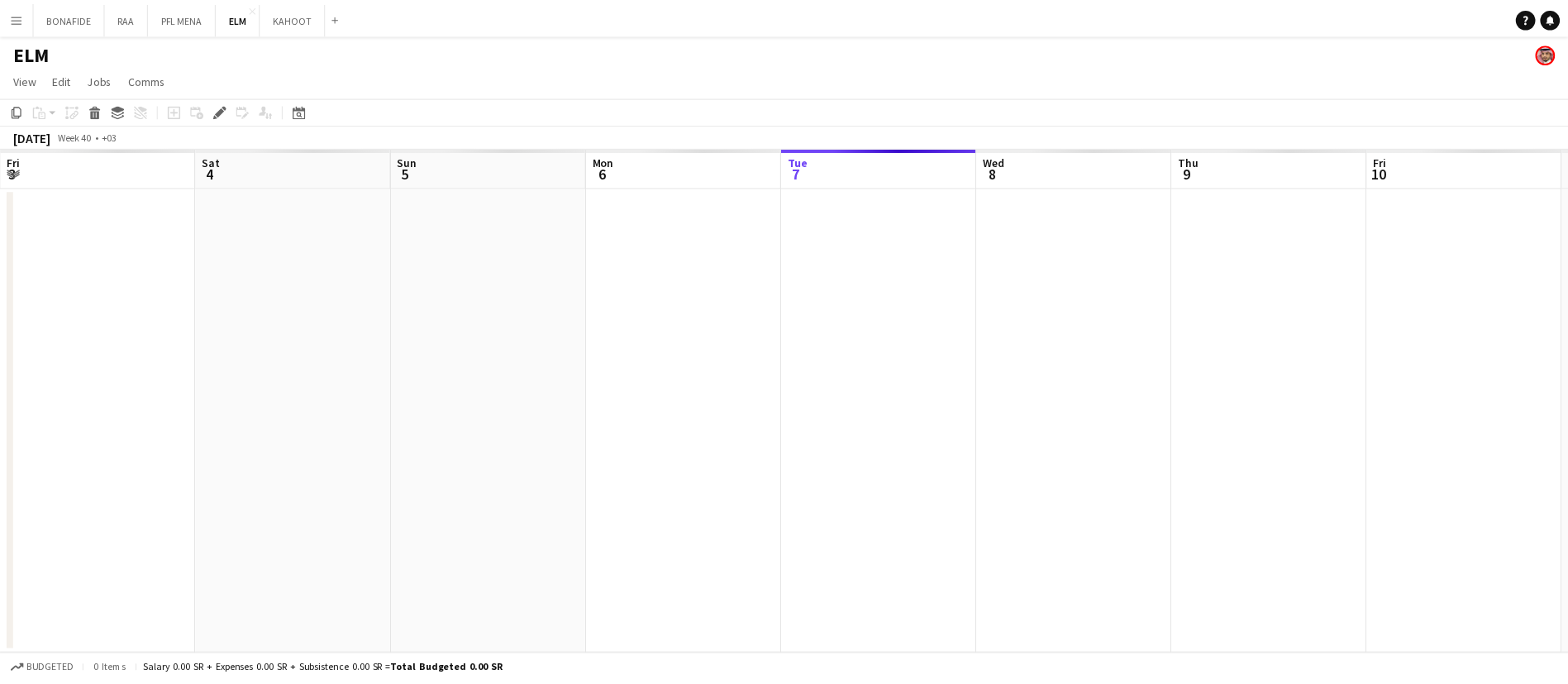
scroll to position [0, 569]
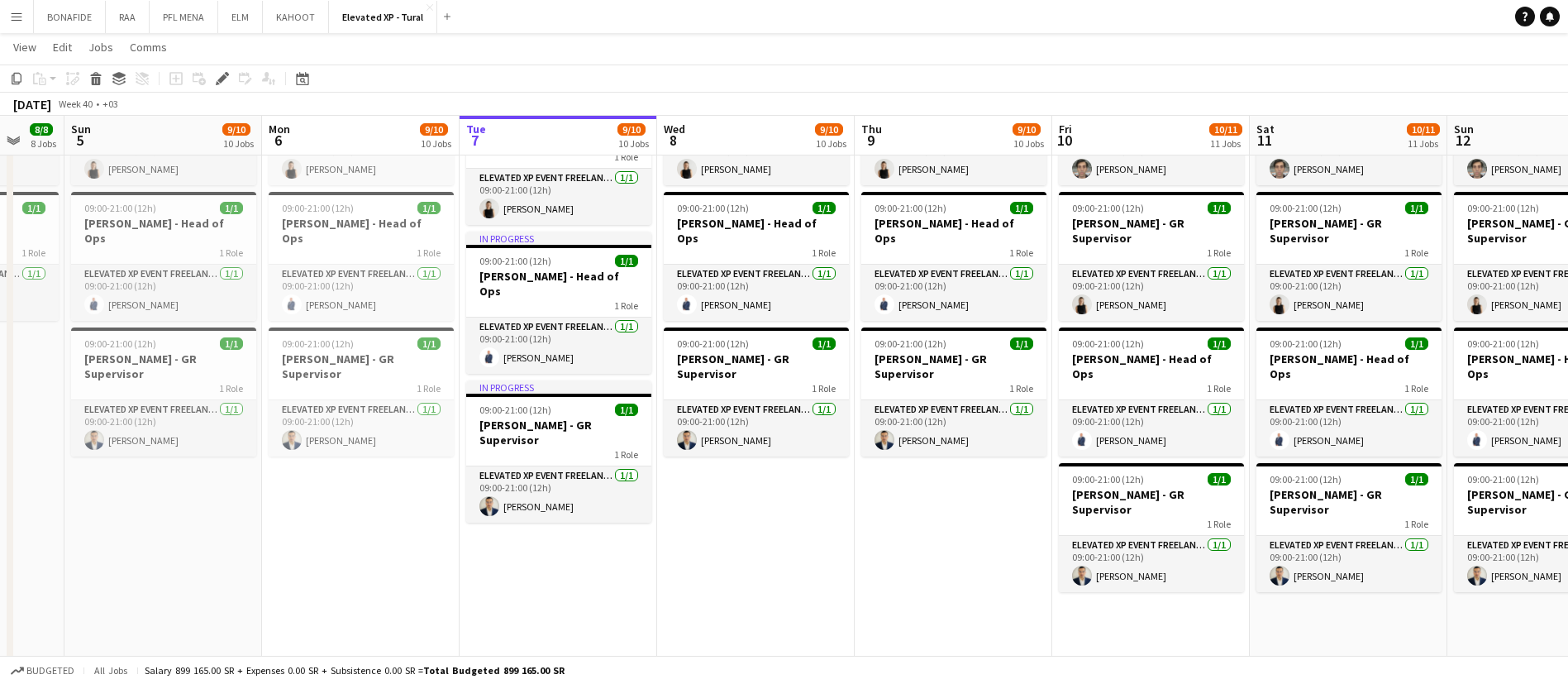
scroll to position [0, 527]
drag, startPoint x: 711, startPoint y: 289, endPoint x: 604, endPoint y: 524, distance: 258.2
click at [604, 524] on app-date-cell "In progress 09:00-21:00 (12h) 1/1 Basim Aqil - GR Supervisor 1 Role Elevated XP…" at bounding box center [559, 274] width 197 height 992
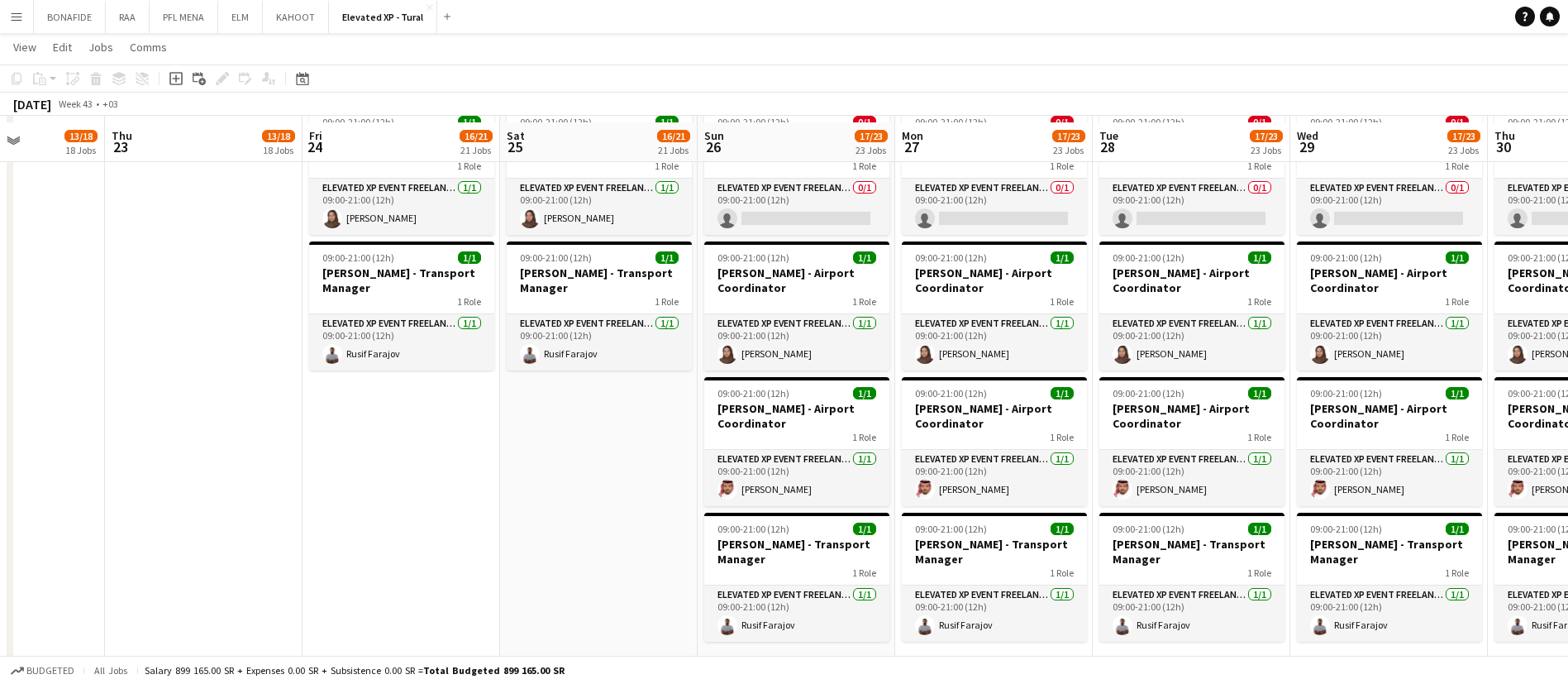
scroll to position [3266, 0]
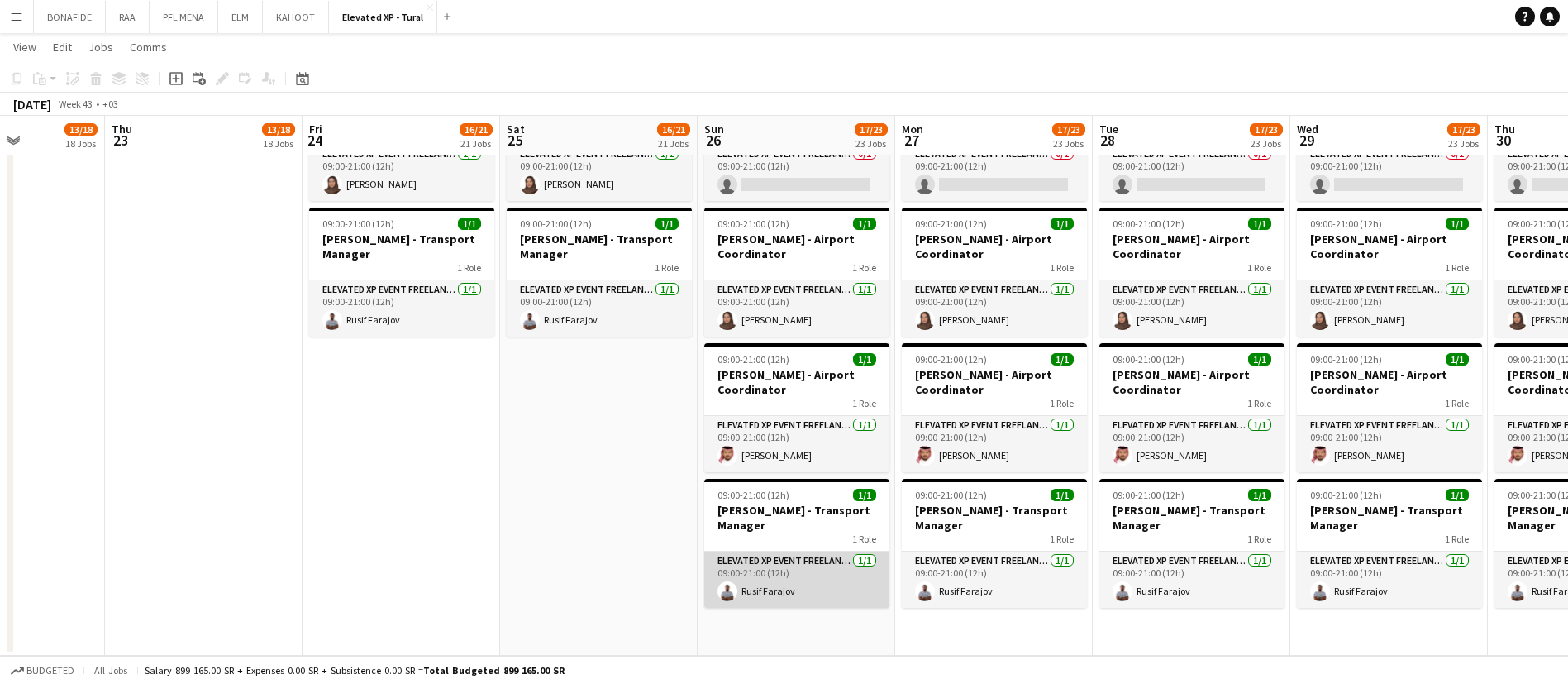
click at [820, 567] on app-card-role "Elevated XP Event Freelancer 1/1 09:00-21:00 (12h) Rusif Farajov" at bounding box center [796, 580] width 185 height 56
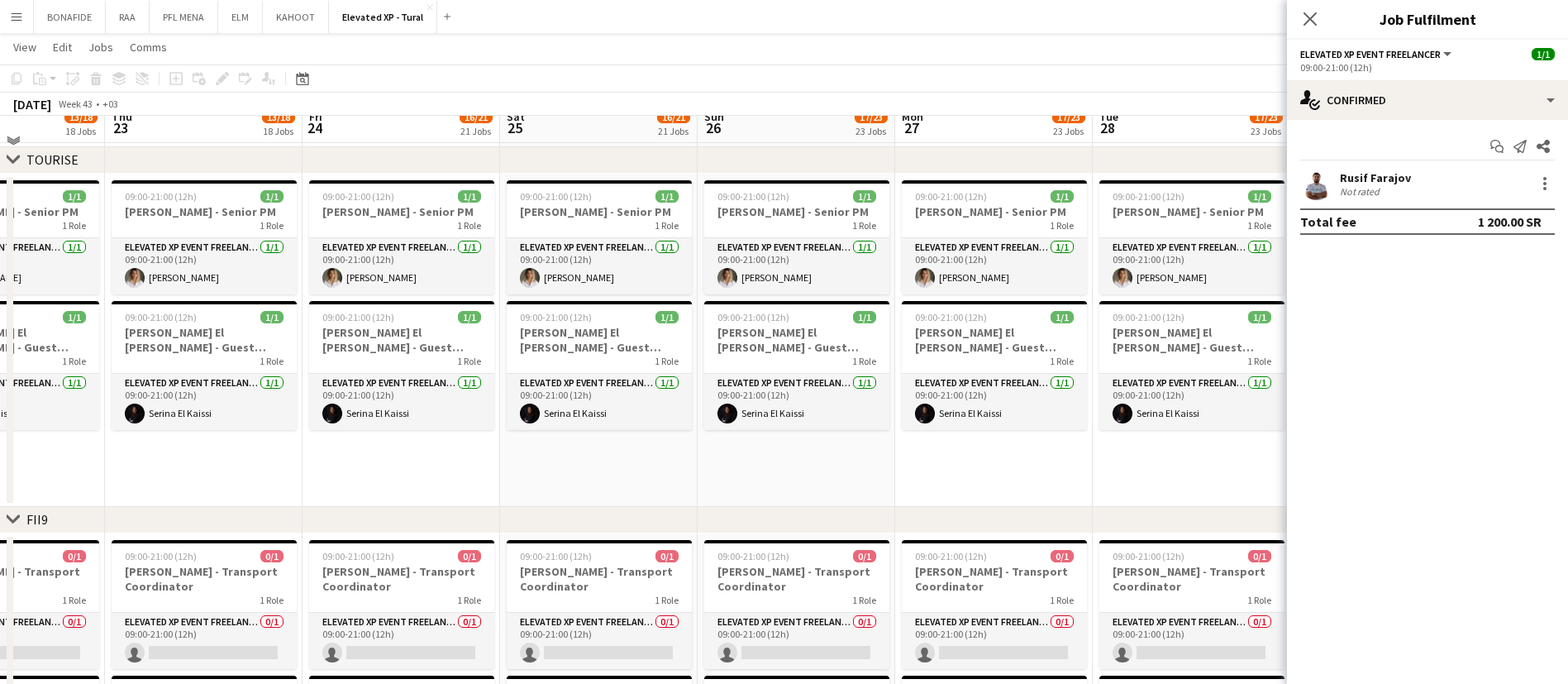
scroll to position [1700, 0]
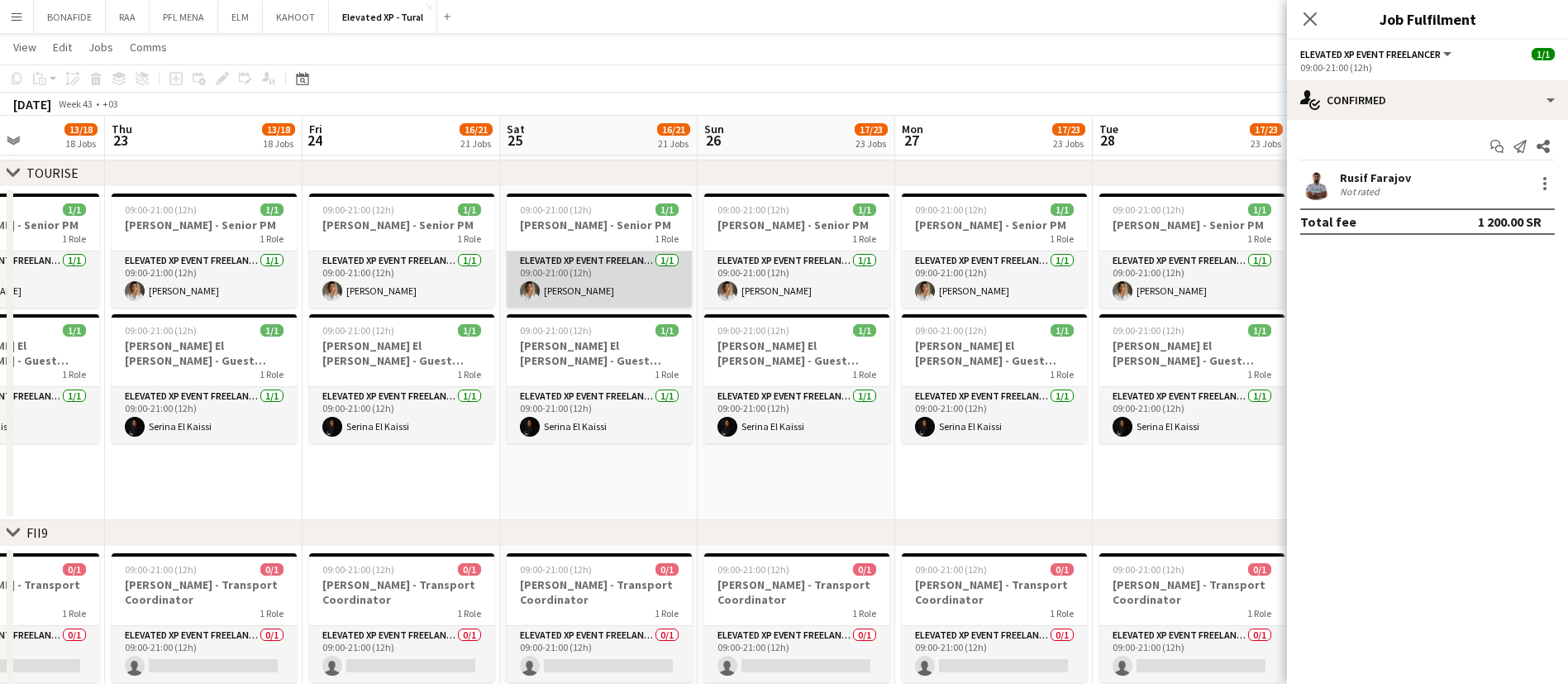
click at [585, 277] on app-card-role "Elevated XP Event Freelancer 1/1 09:00-21:00 (12h) Diana Fazlitdinova" at bounding box center [598, 279] width 185 height 56
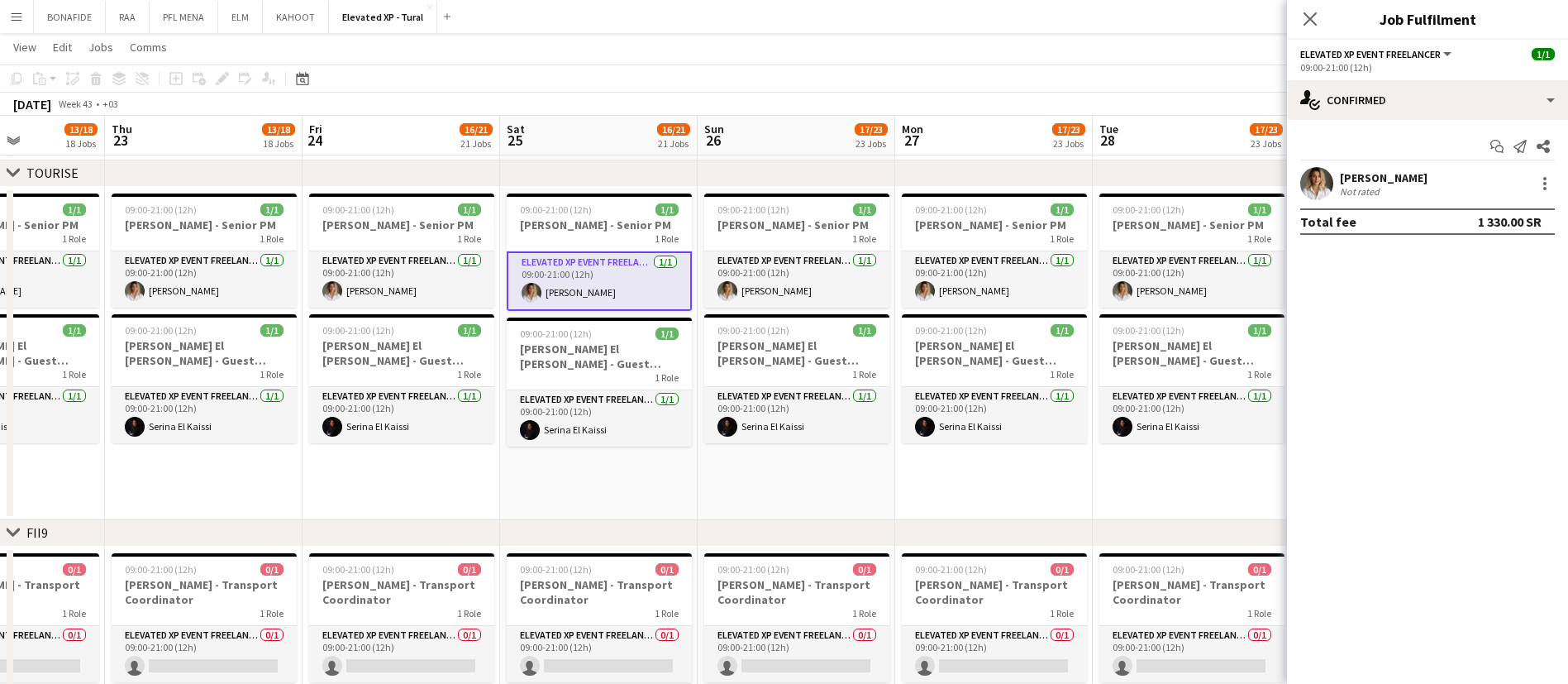
click at [1382, 193] on div "Not rated" at bounding box center [1362, 191] width 43 height 12
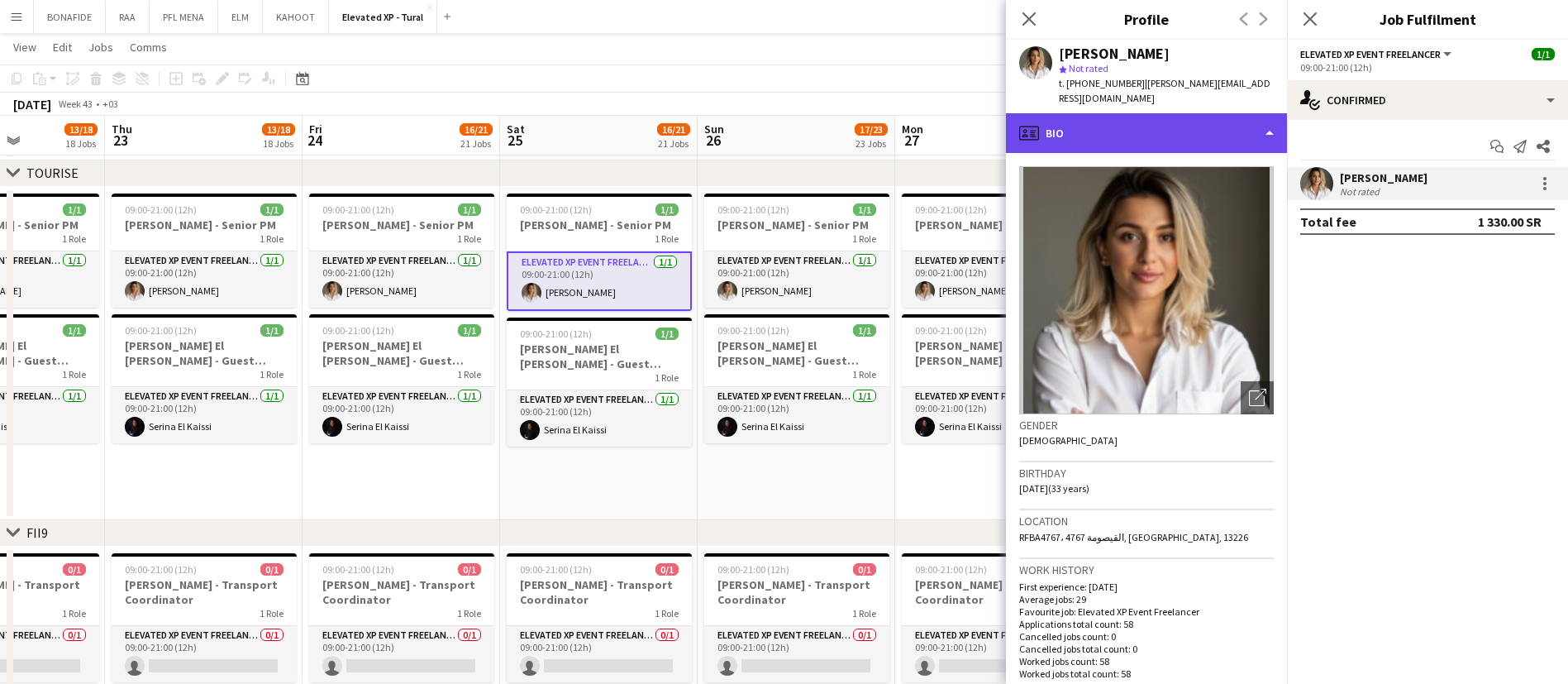
click at [1163, 123] on div "profile Bio" at bounding box center [1146, 133] width 281 height 40
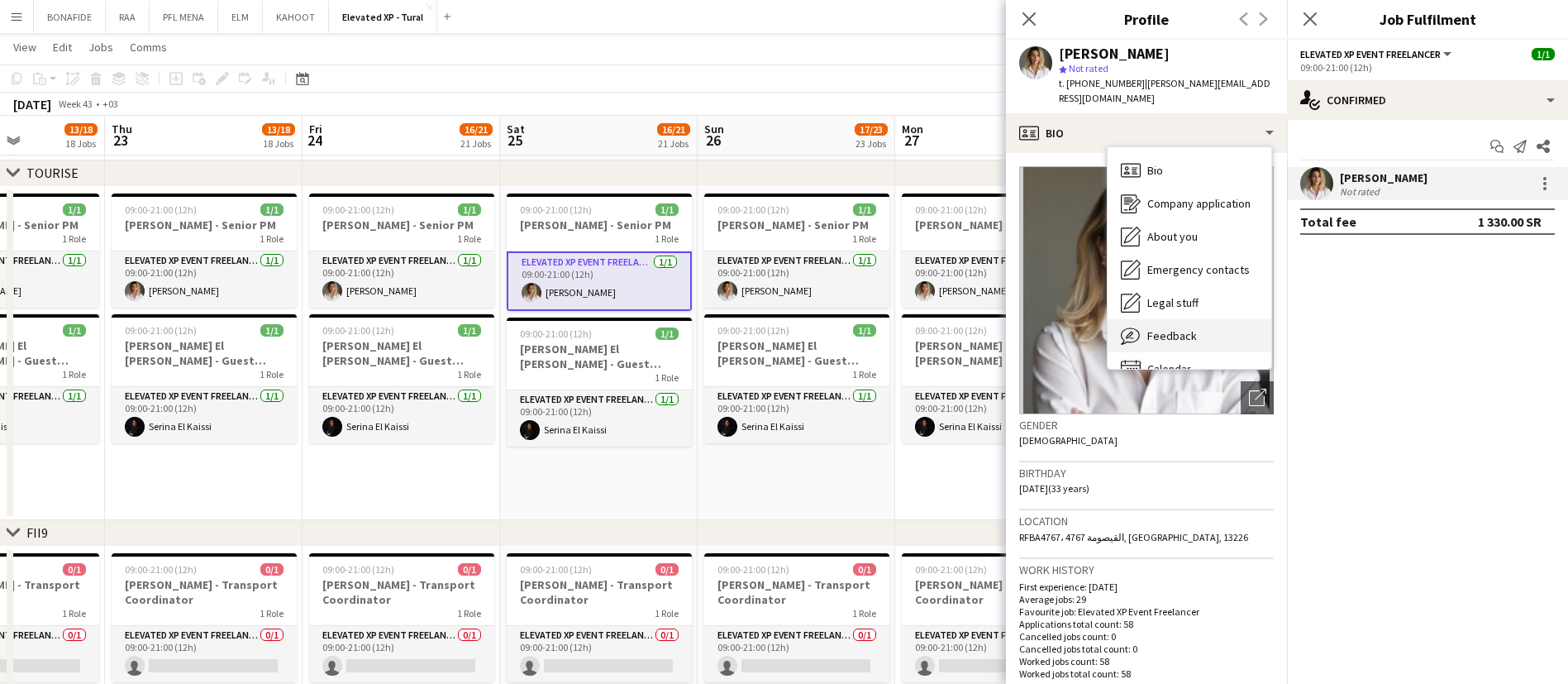
click at [1200, 319] on div "Feedback Feedback" at bounding box center [1189, 336] width 163 height 33
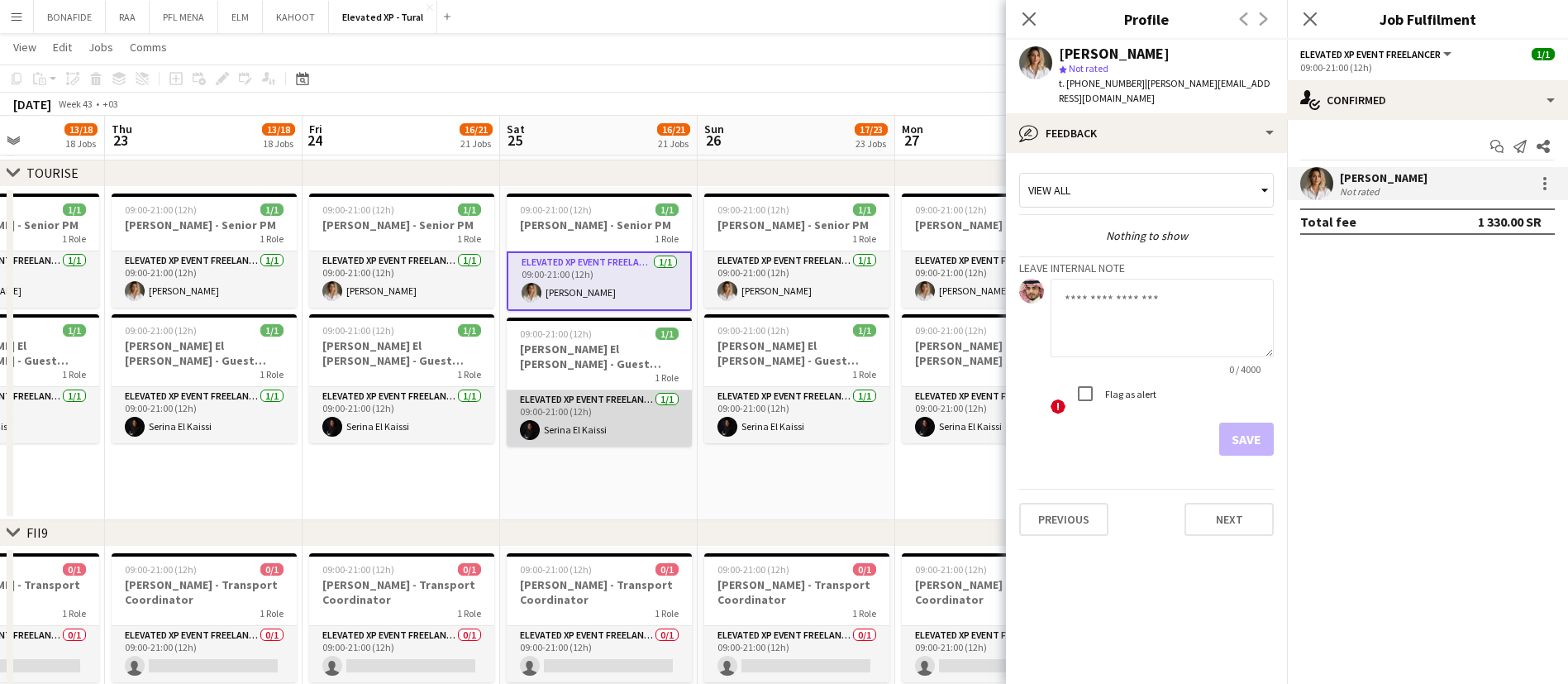
click at [578, 424] on app-card-role "Elevated XP Event Freelancer 1/1 09:00-21:00 (12h) Serina El Kaissi" at bounding box center [598, 419] width 185 height 56
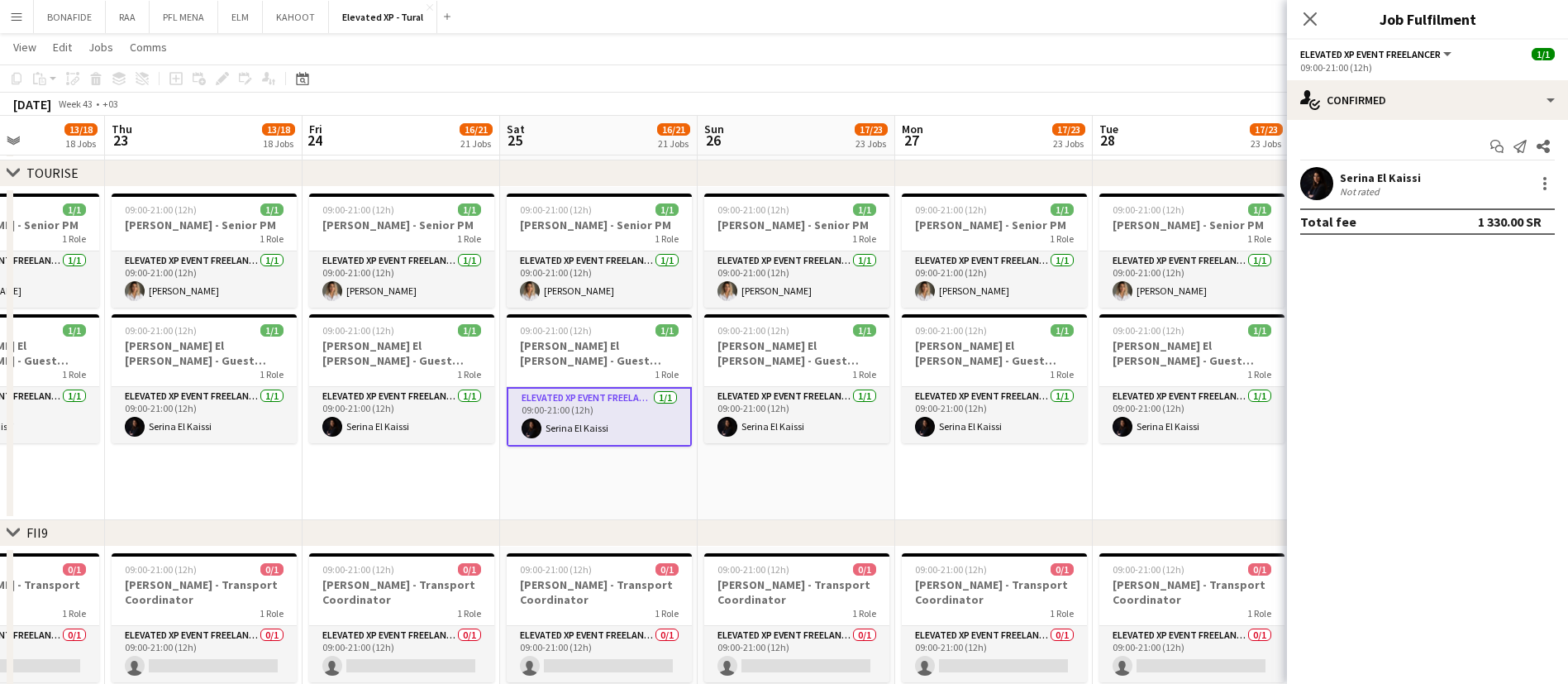
click at [1368, 196] on div "Not rated" at bounding box center [1362, 191] width 43 height 12
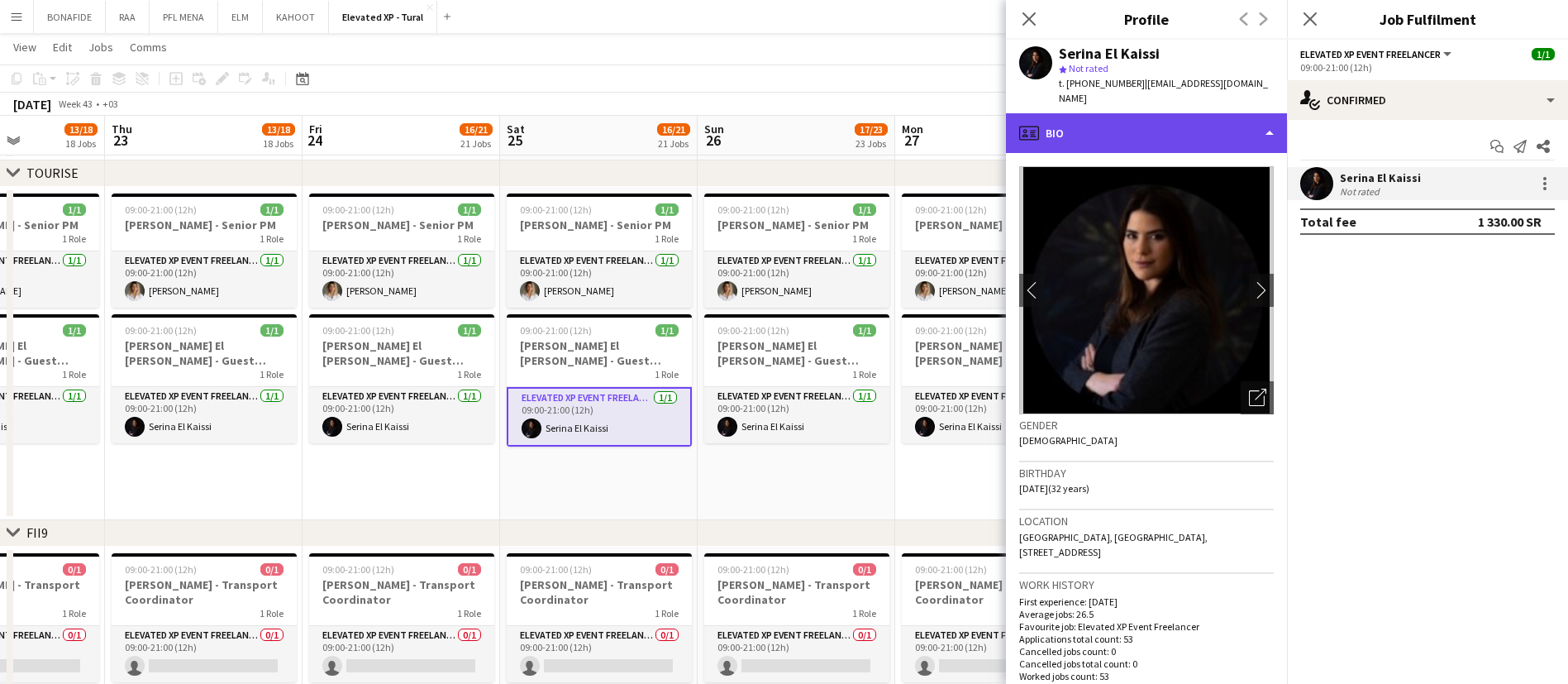
click at [1138, 148] on div "profile Bio" at bounding box center [1146, 133] width 281 height 40
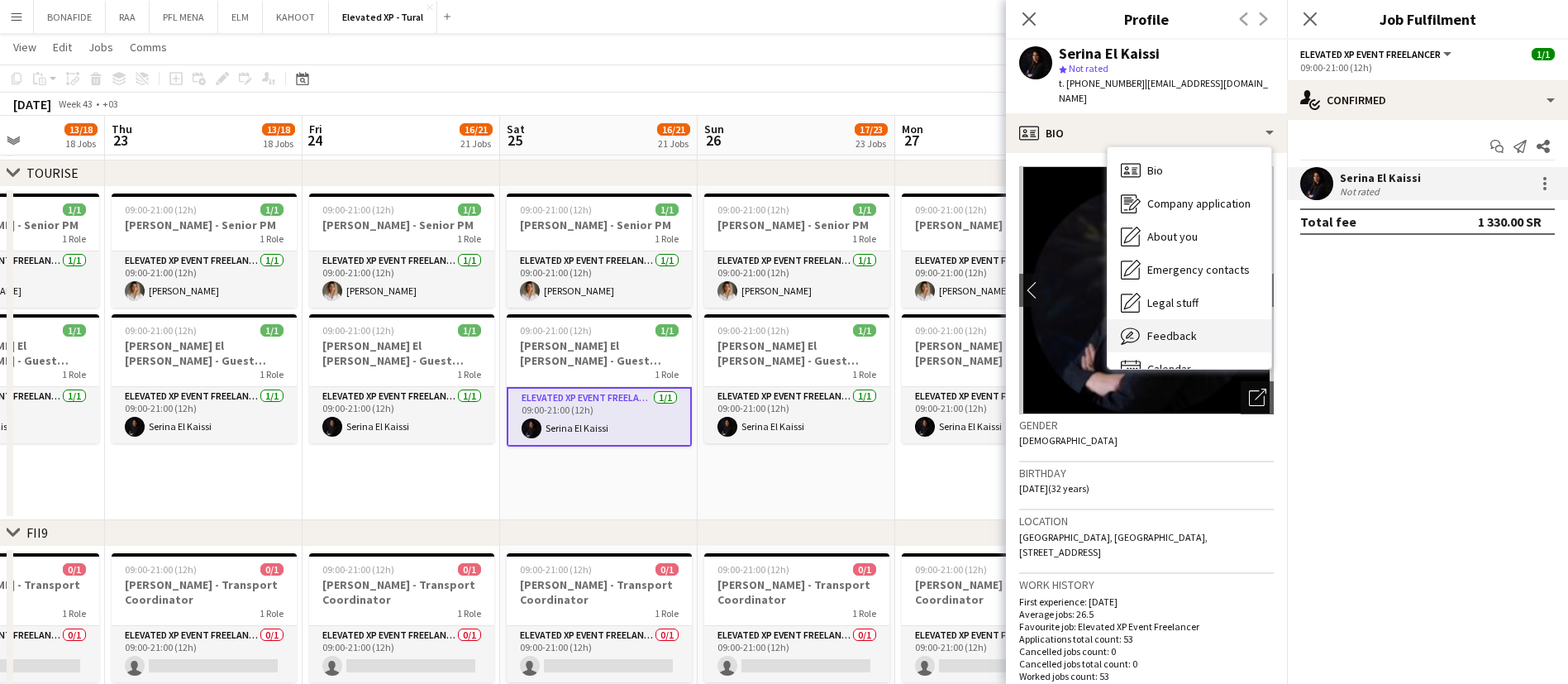
click at [1178, 333] on span "Feedback" at bounding box center [1172, 336] width 50 height 15
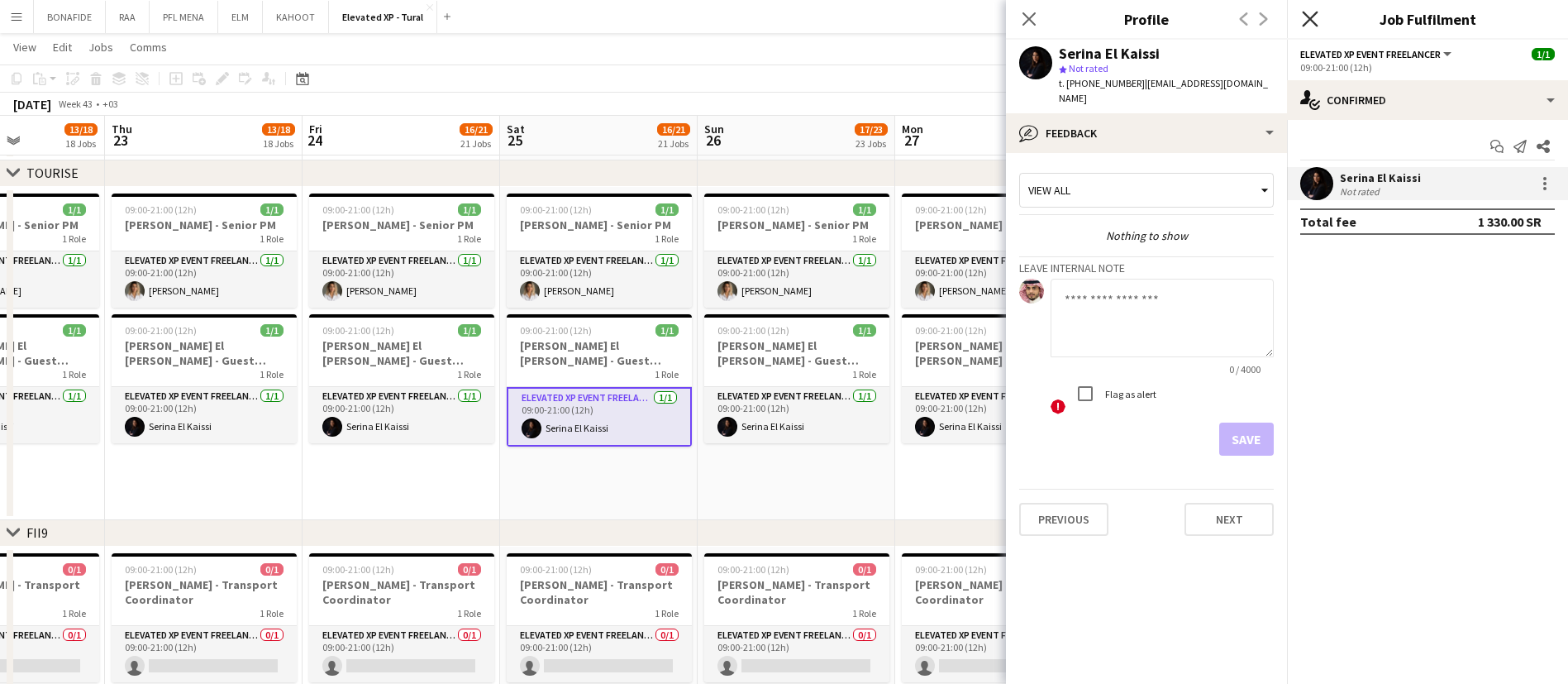
click at [1310, 19] on icon at bounding box center [1309, 18] width 16 height 16
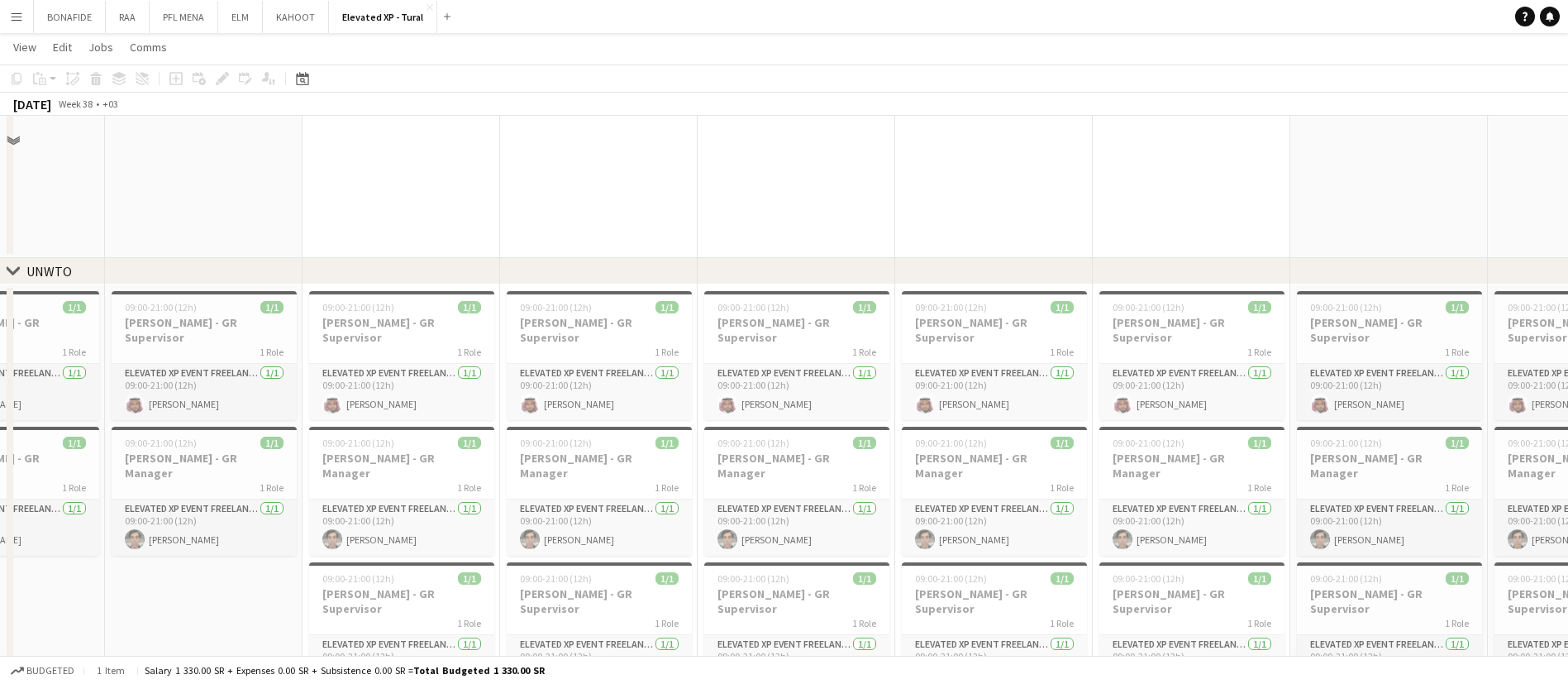
scroll to position [783, 0]
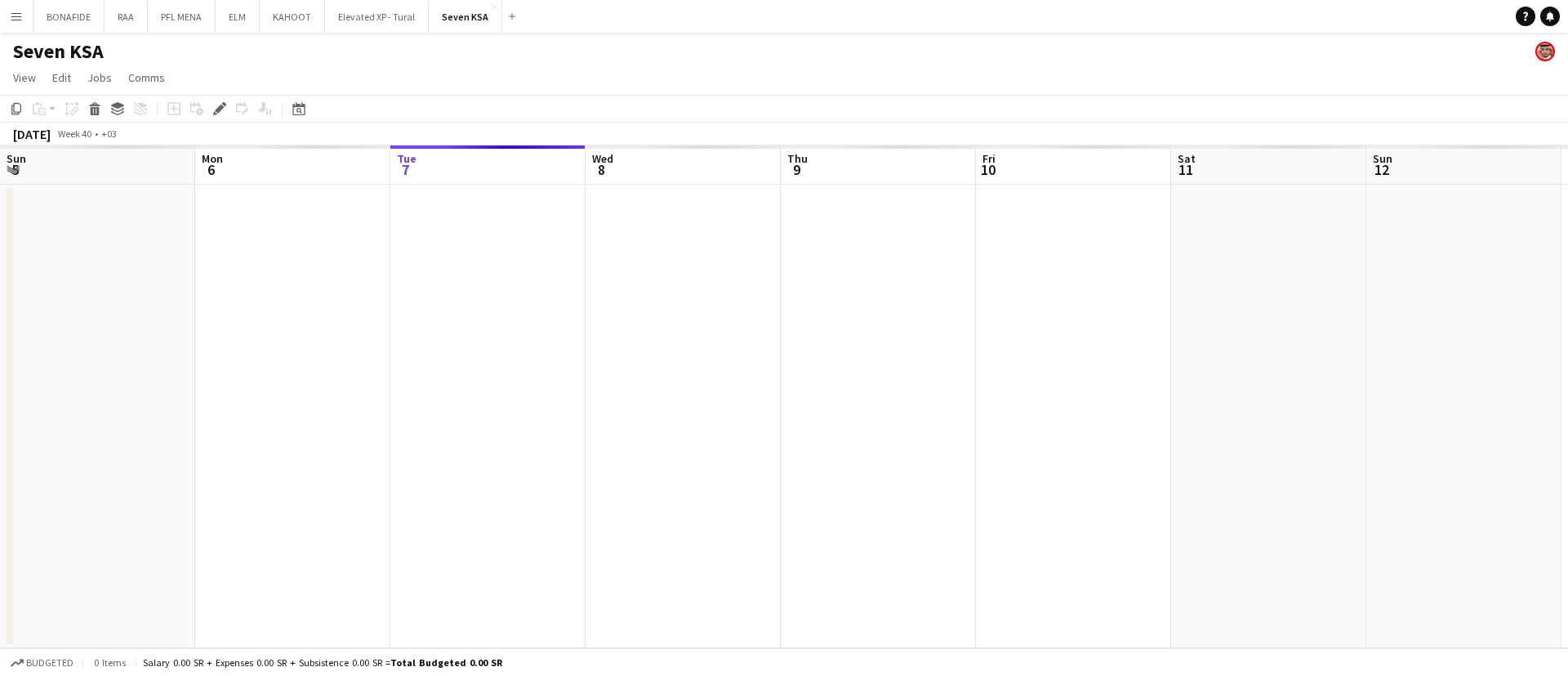
scroll to position [0, 562]
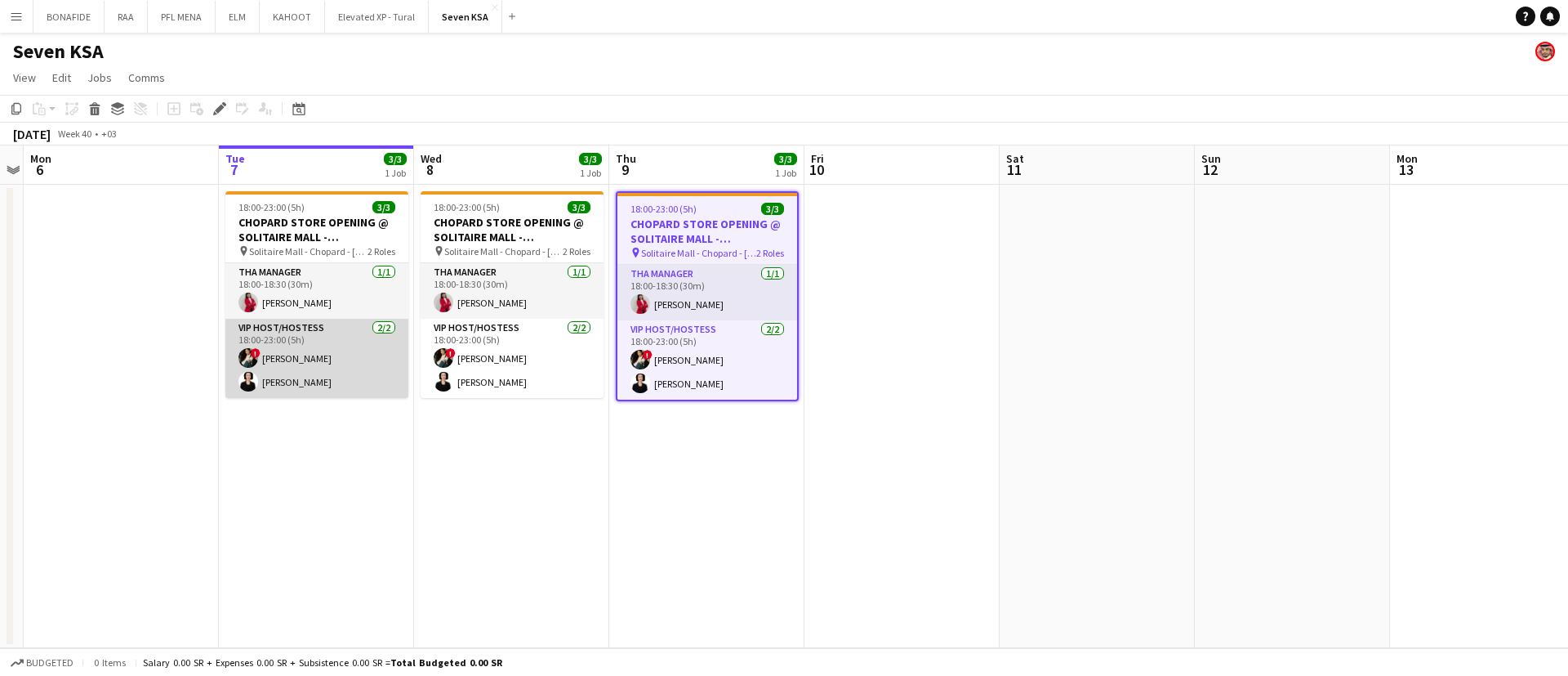
click at [336, 361] on app-card-role "VIP Host/Hostess [DATE] 18:00-23:00 (5h) ! Viktoriia Buznitska [PERSON_NAME]" at bounding box center [316, 358] width 183 height 79
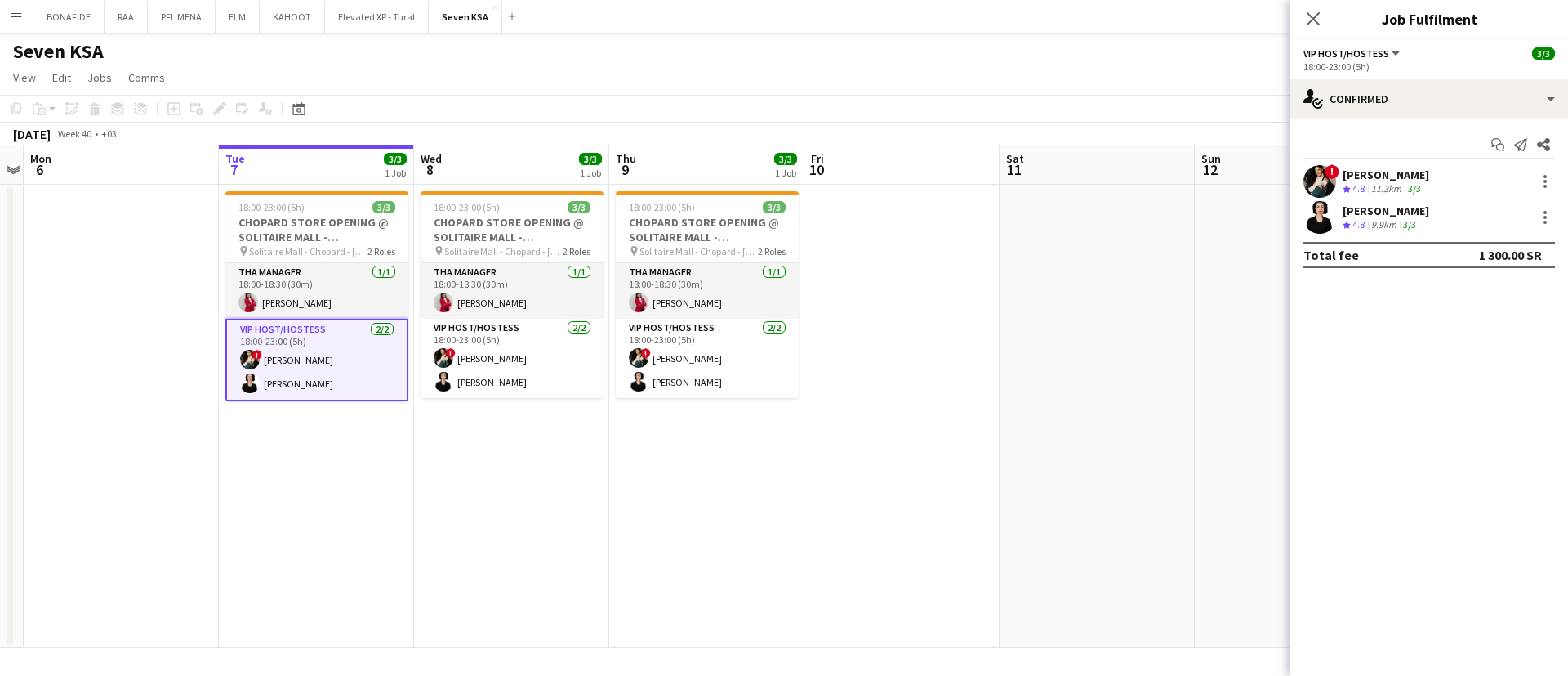
click at [1413, 215] on div "[PERSON_NAME]" at bounding box center [1386, 211] width 87 height 15
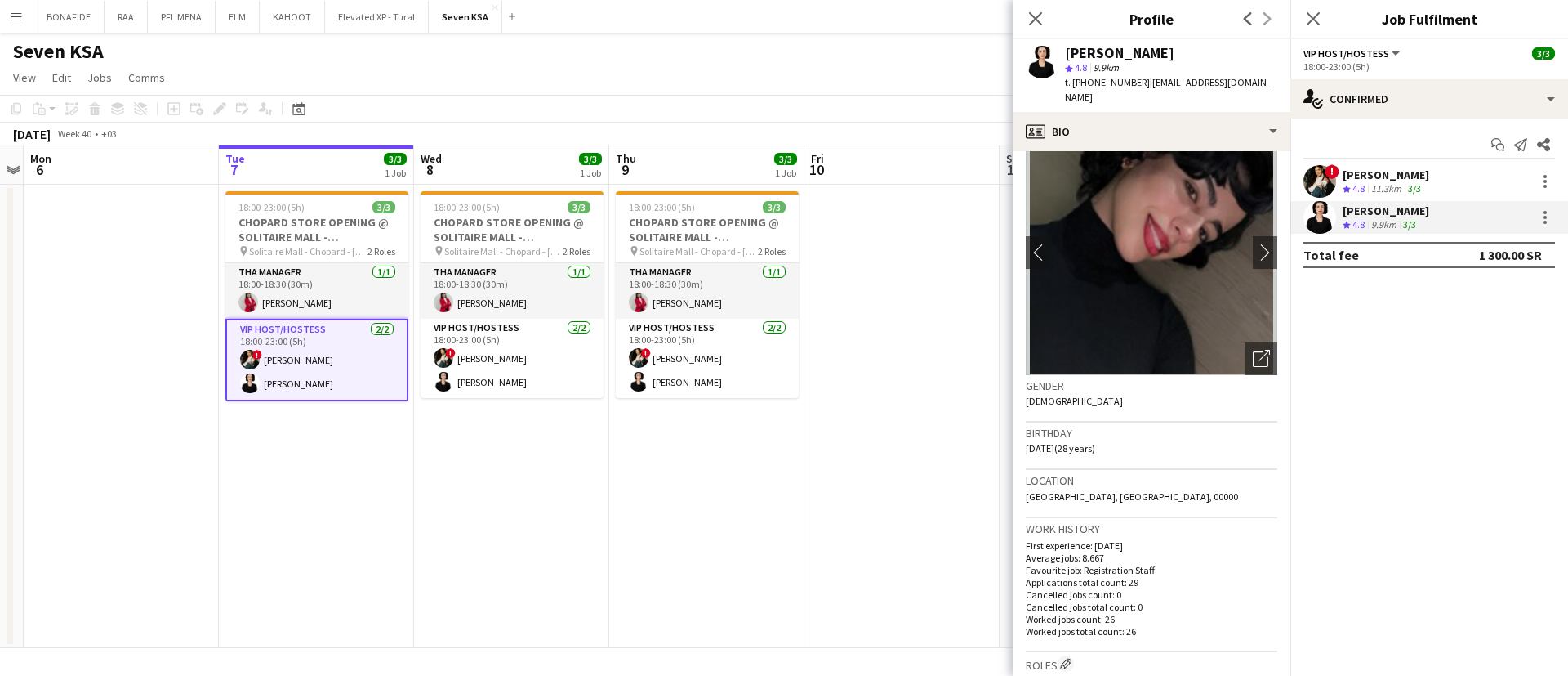
scroll to position [0, 0]
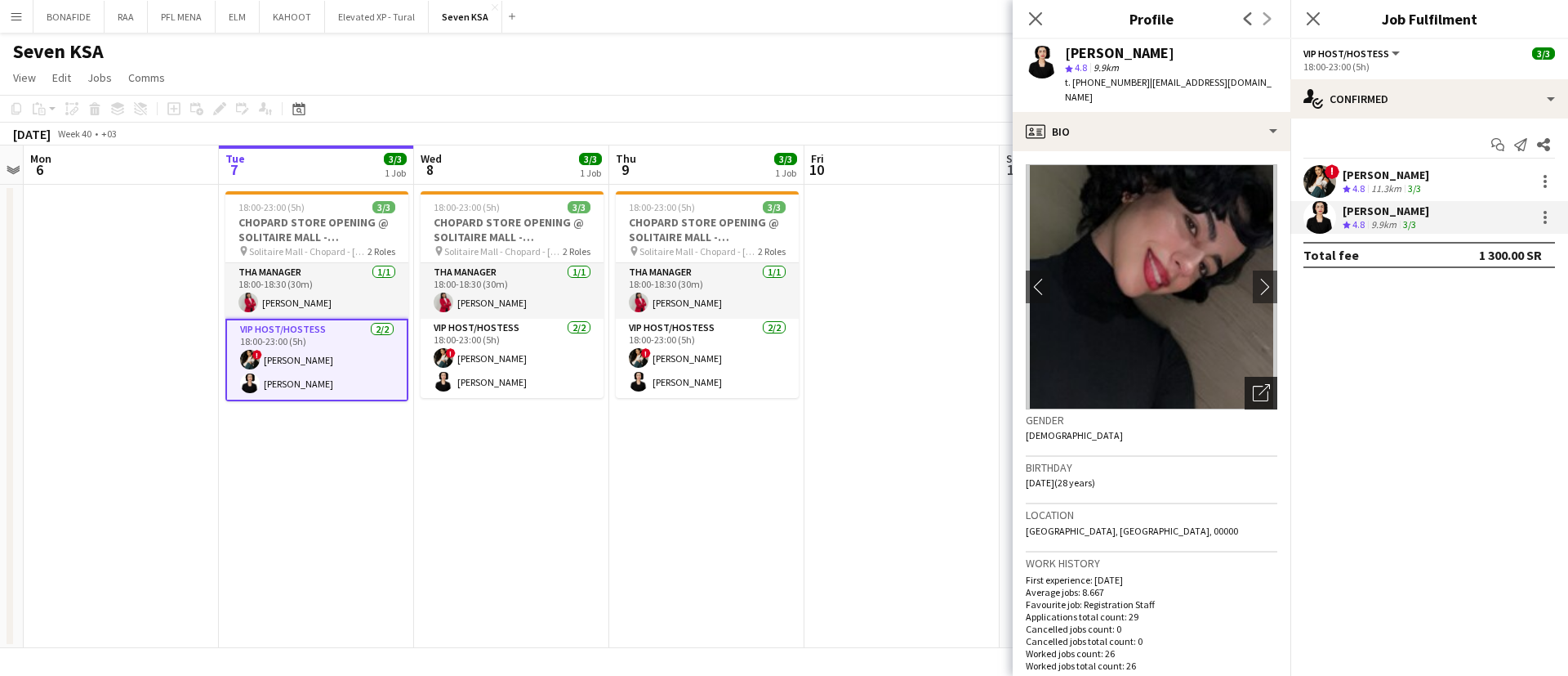
click at [1253, 384] on icon "Open photos pop-in" at bounding box center [1261, 392] width 17 height 17
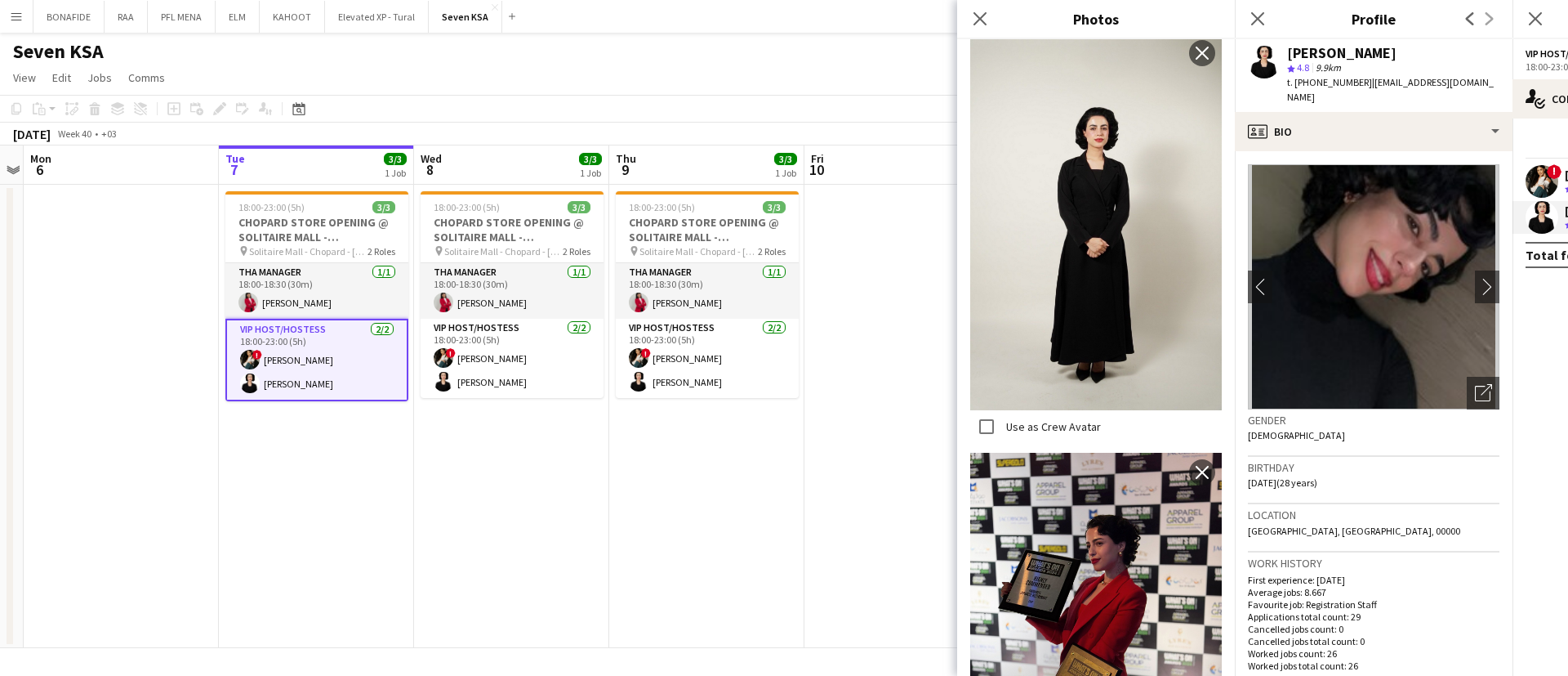
scroll to position [1729, 0]
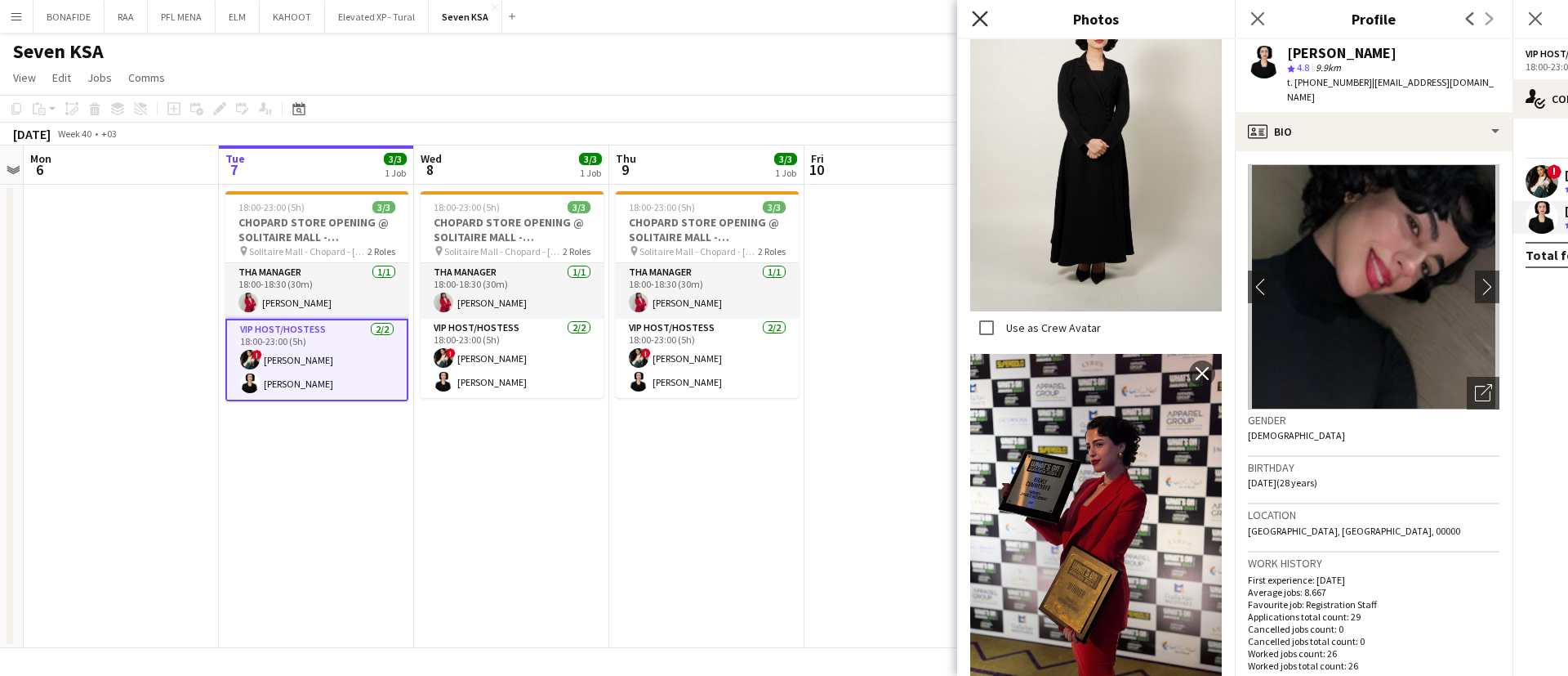
click at [978, 22] on icon "Close pop-in" at bounding box center [979, 18] width 16 height 16
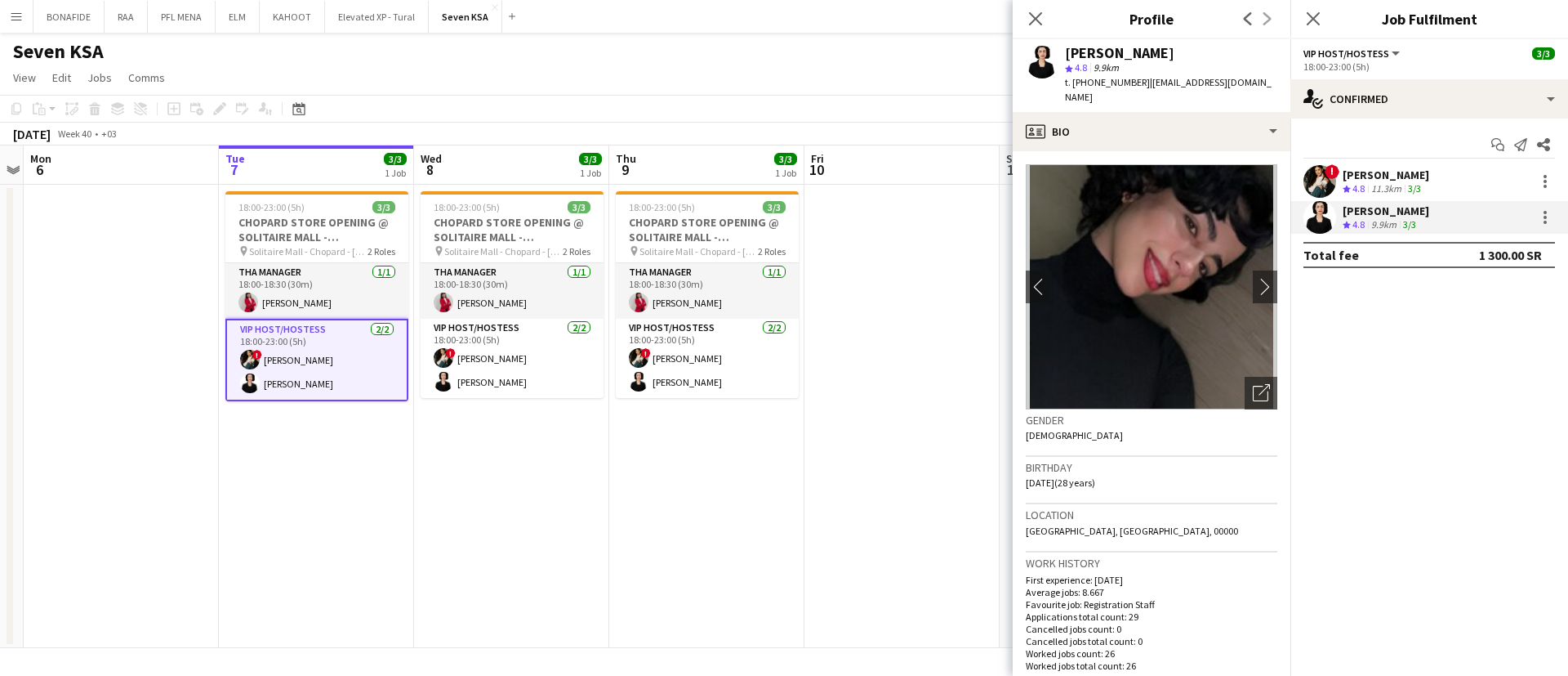
click at [1398, 184] on div "11.3km" at bounding box center [1386, 188] width 37 height 14
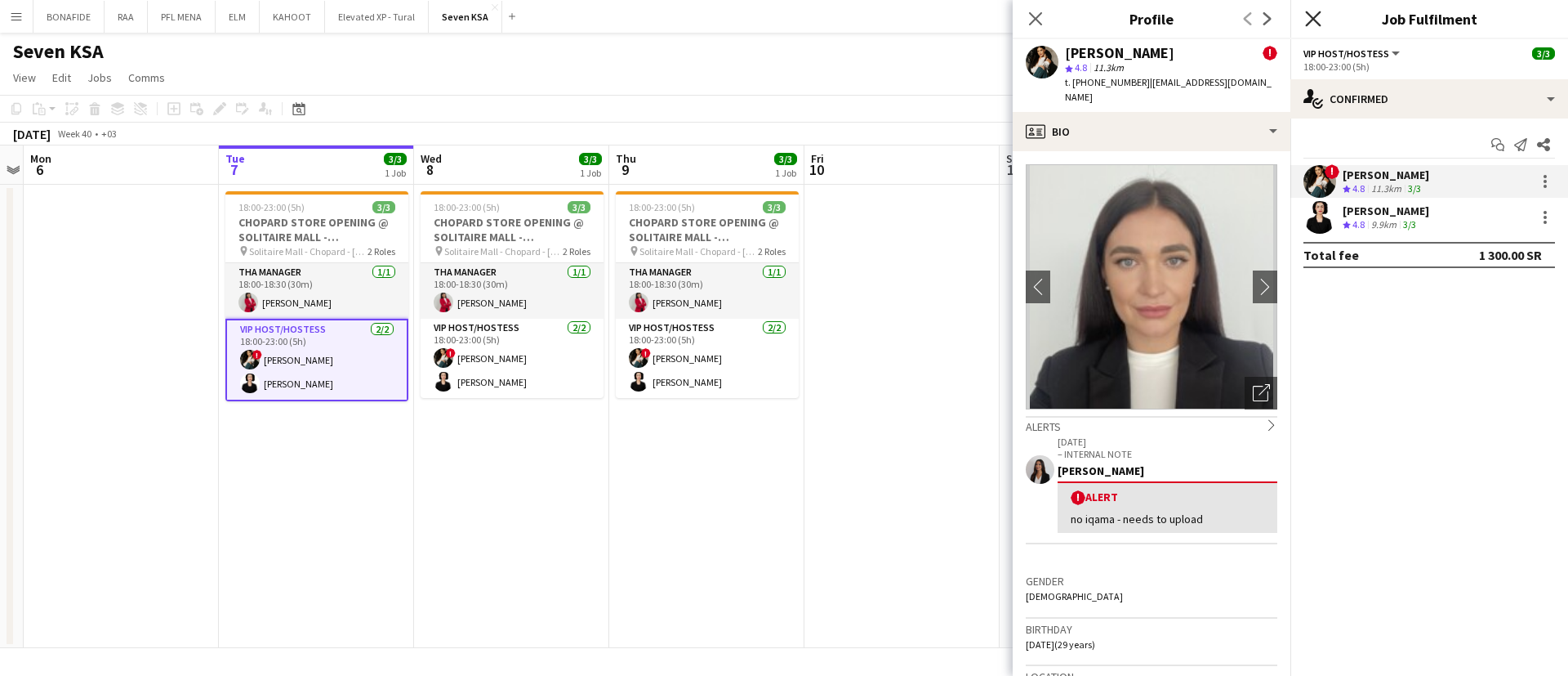
click at [1308, 21] on icon "Close pop-in" at bounding box center [1313, 18] width 16 height 16
